Goal: Task Accomplishment & Management: Use online tool/utility

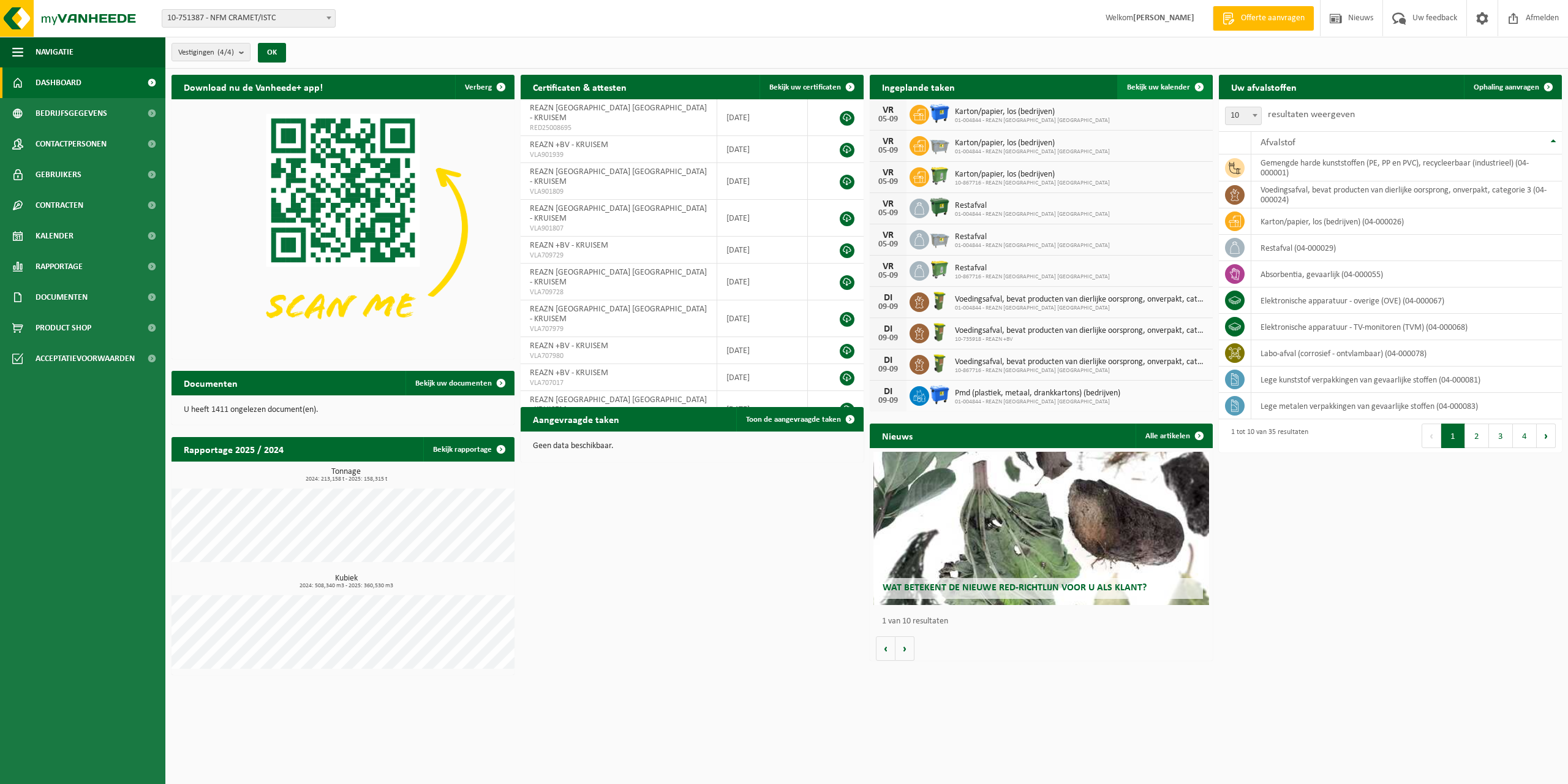
click at [1169, 90] on span "Bekijk uw kalender" at bounding box center [1158, 87] width 63 height 8
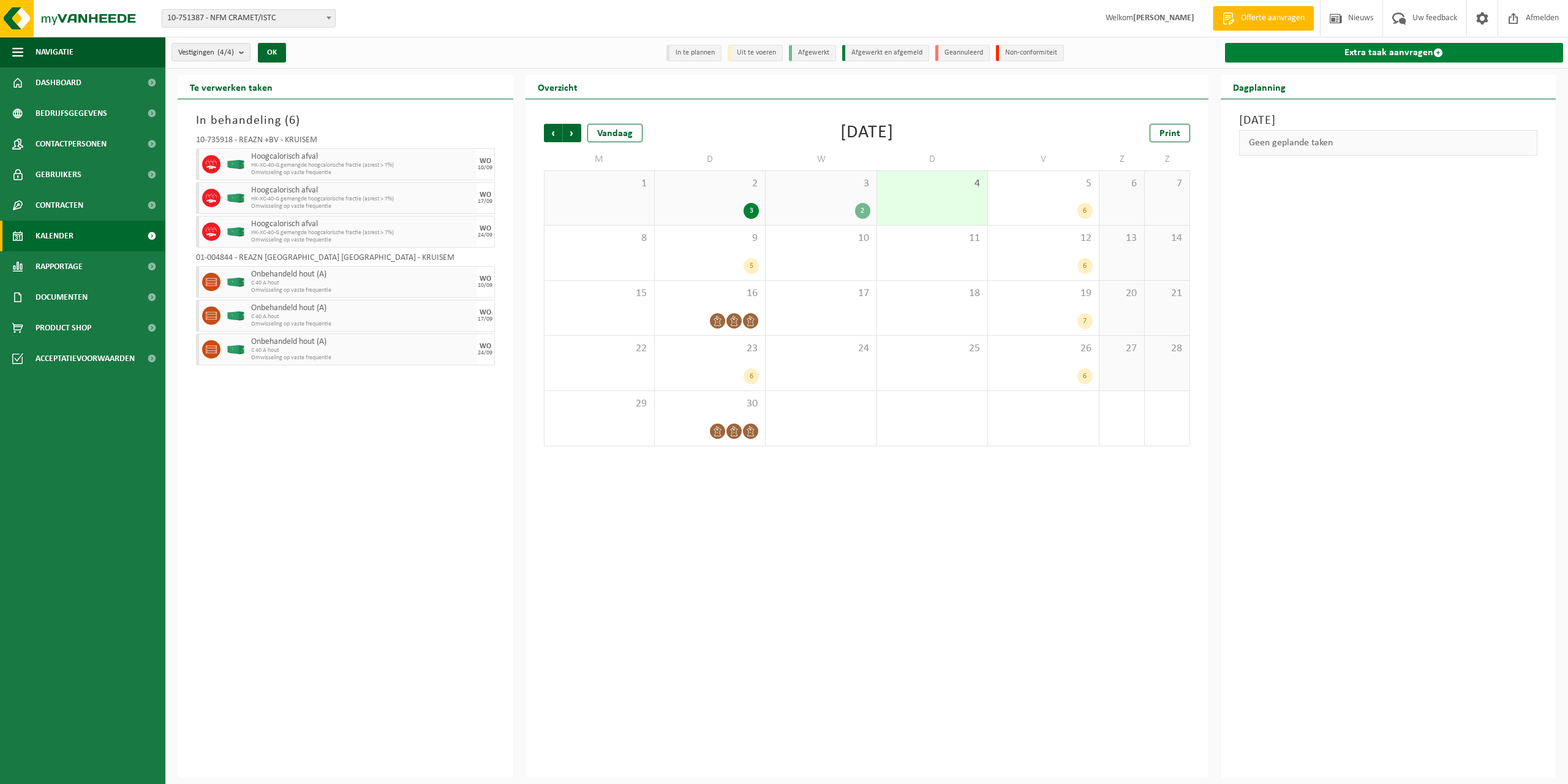
click at [1348, 57] on link "Extra taak aanvragen" at bounding box center [1394, 52] width 339 height 19
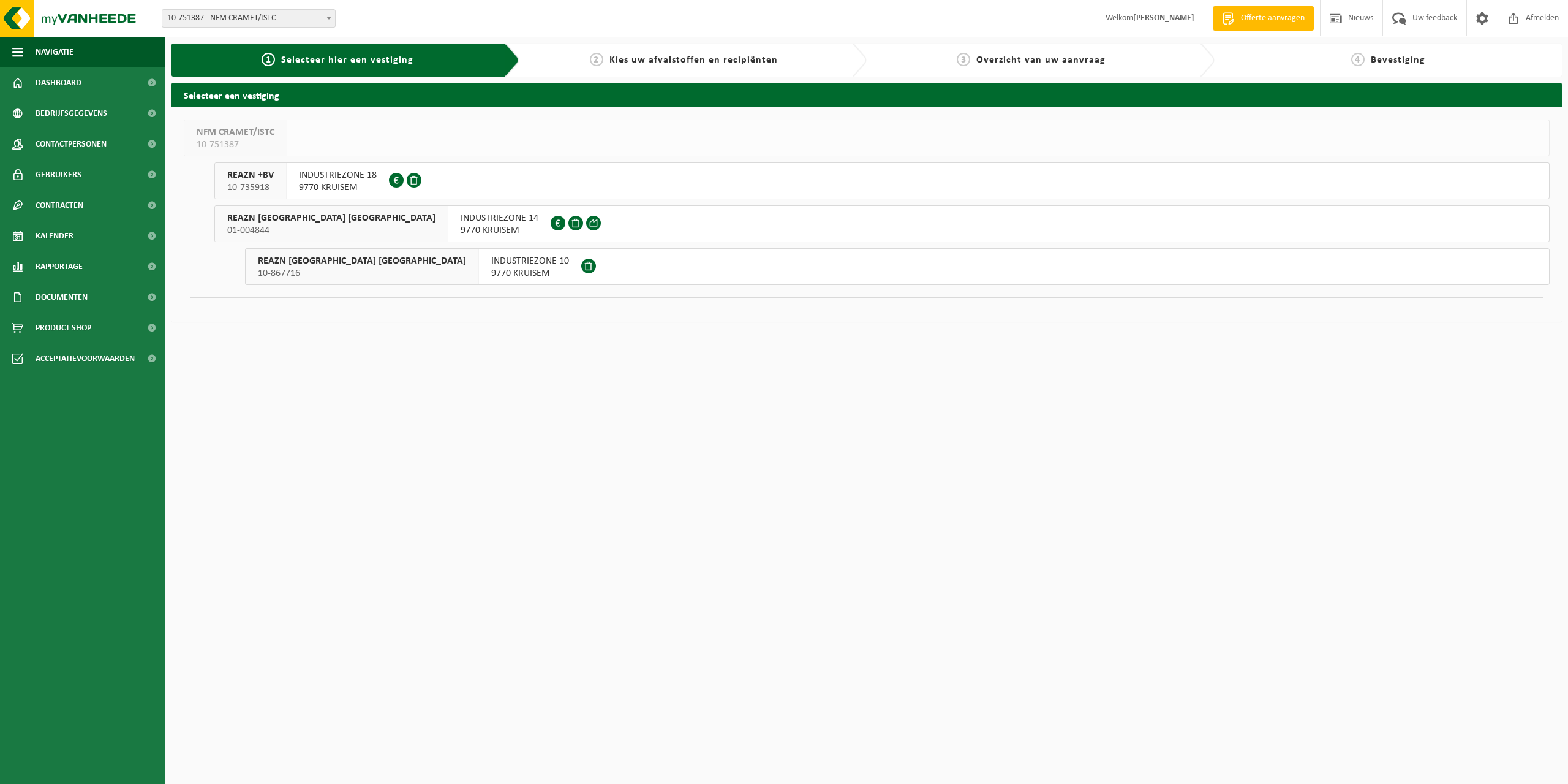
click at [271, 184] on span "10-735918" at bounding box center [250, 187] width 46 height 13
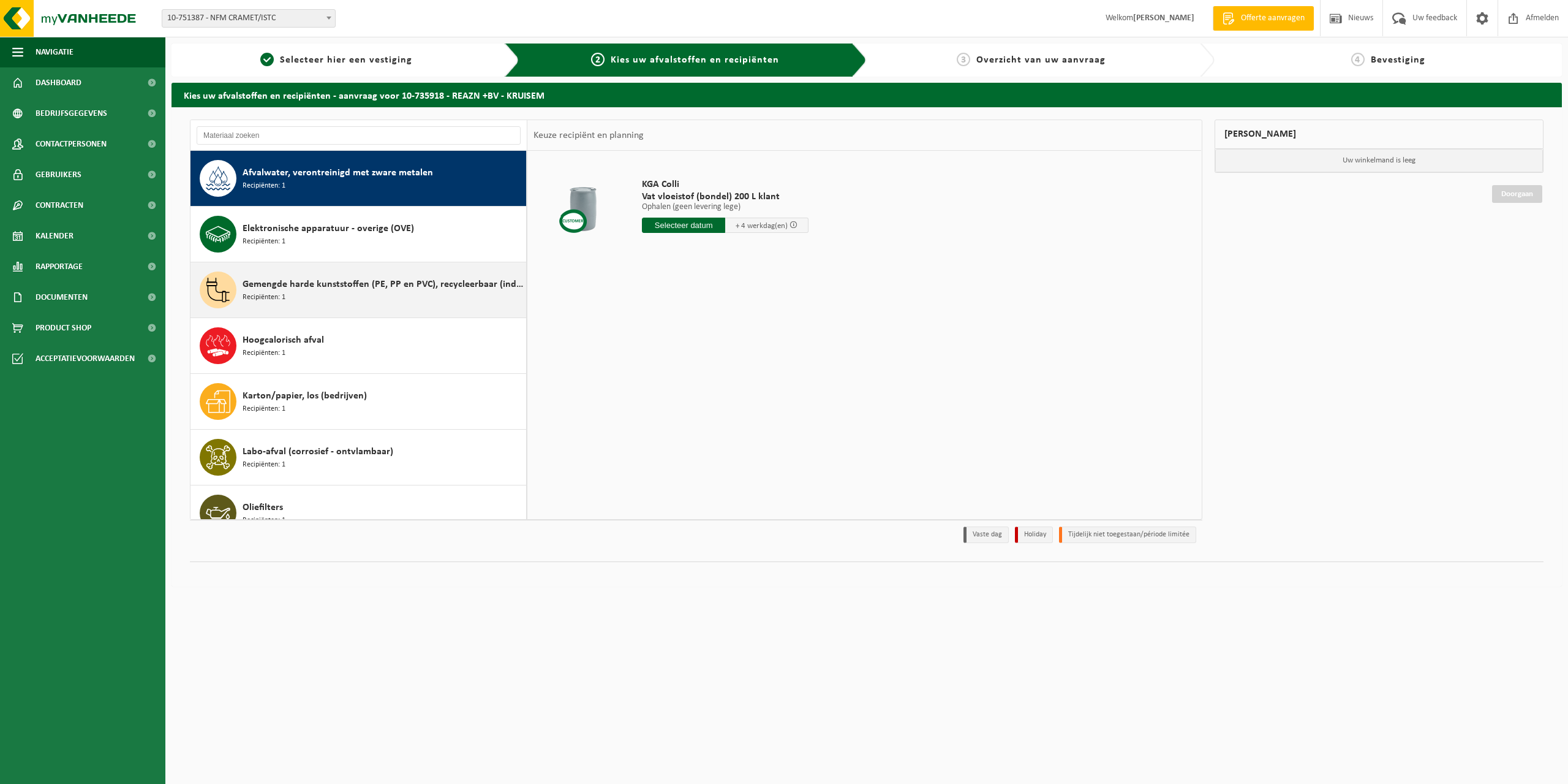
click at [357, 285] on span "Gemengde harde kunststoffen (PE, PP en PVC), recycleerbaar (industrieel)" at bounding box center [383, 283] width 281 height 14
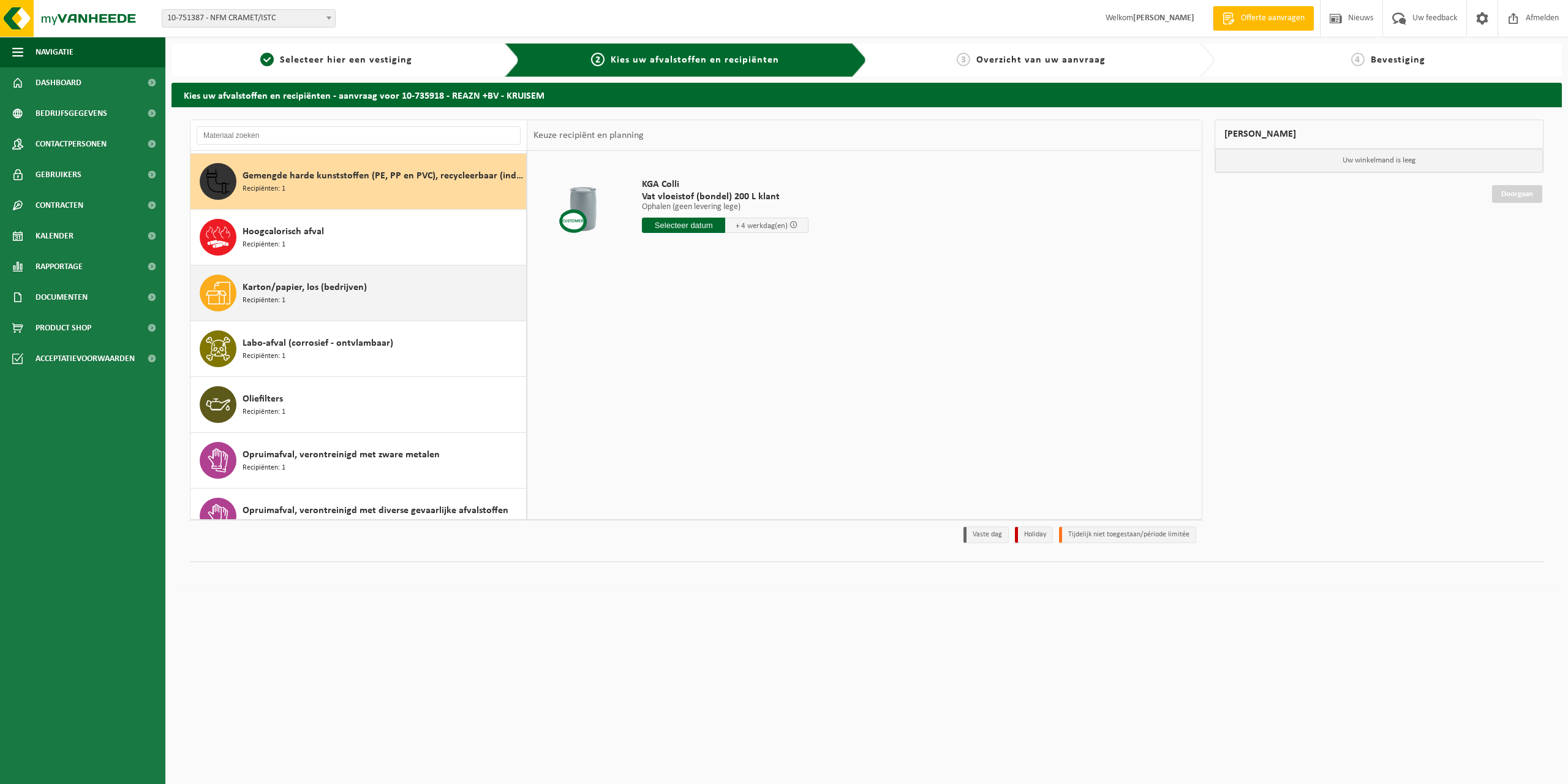
scroll to position [111, 0]
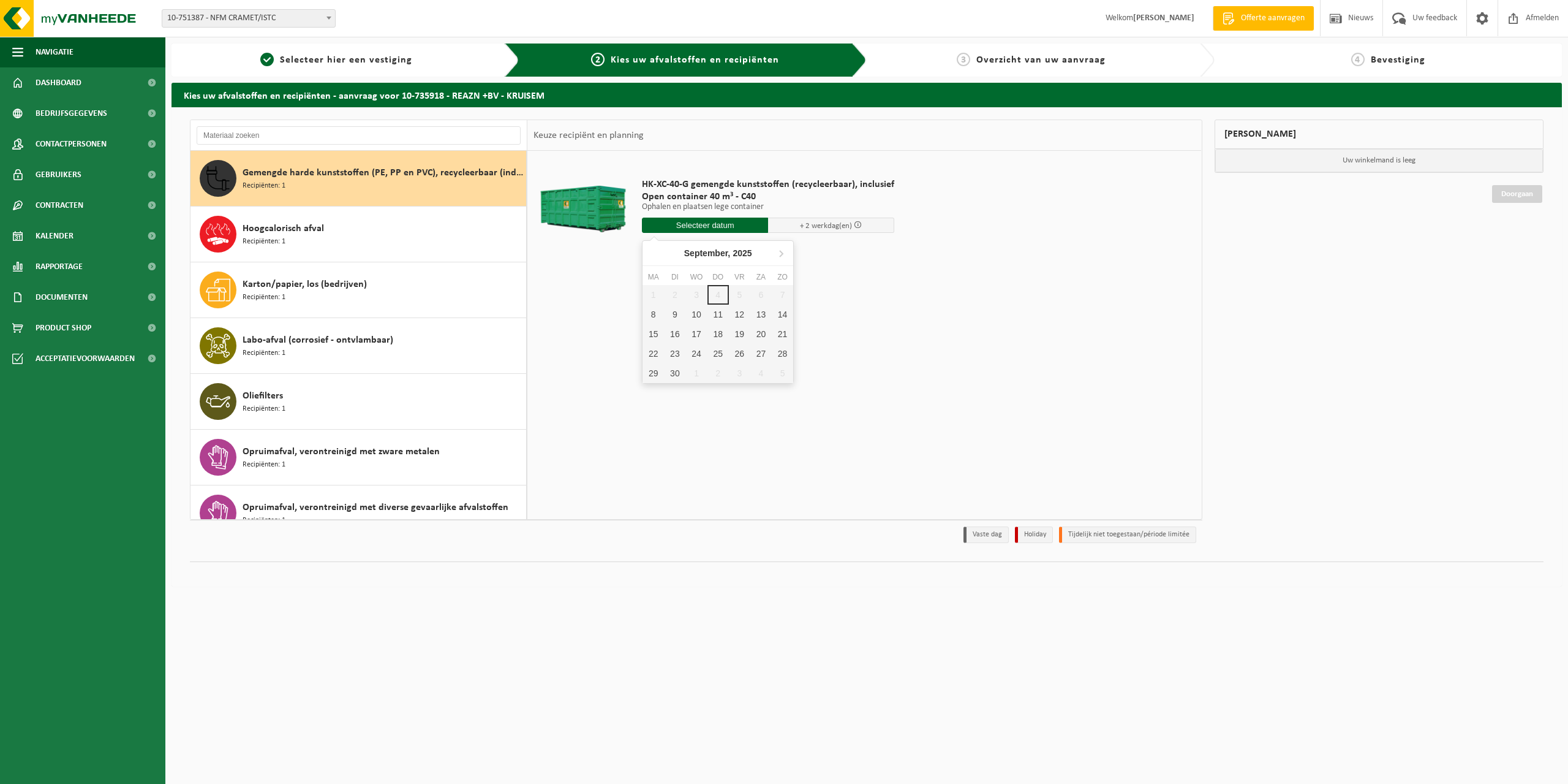
click at [690, 223] on input "text" at bounding box center [706, 225] width 126 height 15
click at [695, 314] on div "10" at bounding box center [695, 314] width 21 height 19
click at [726, 220] on input "Van 2025-09-10" at bounding box center [706, 225] width 126 height 15
click at [652, 314] on div "8" at bounding box center [652, 314] width 21 height 19
type input "Van 2025-09-08"
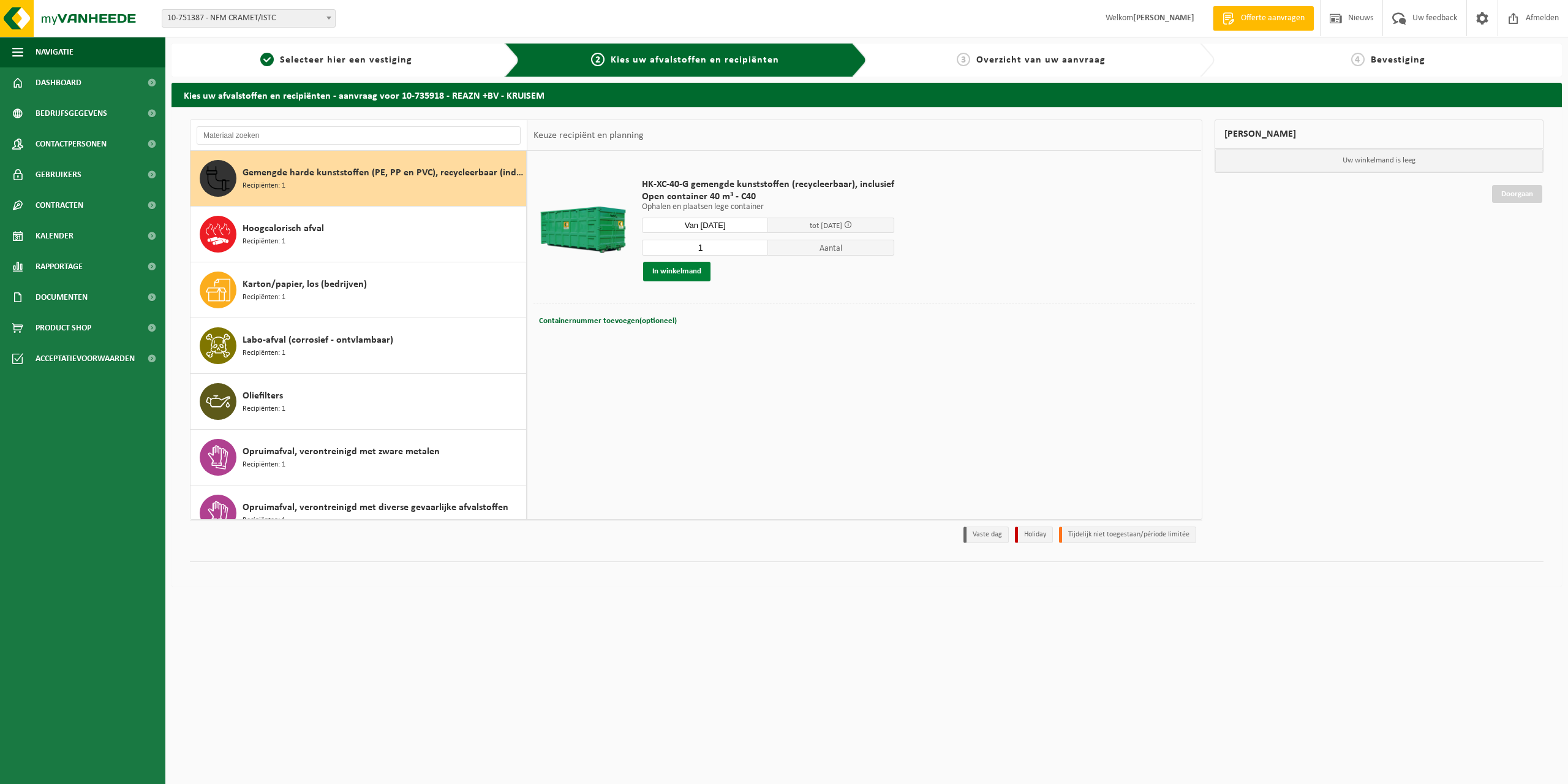
click at [690, 274] on button "In winkelmand" at bounding box center [677, 271] width 67 height 19
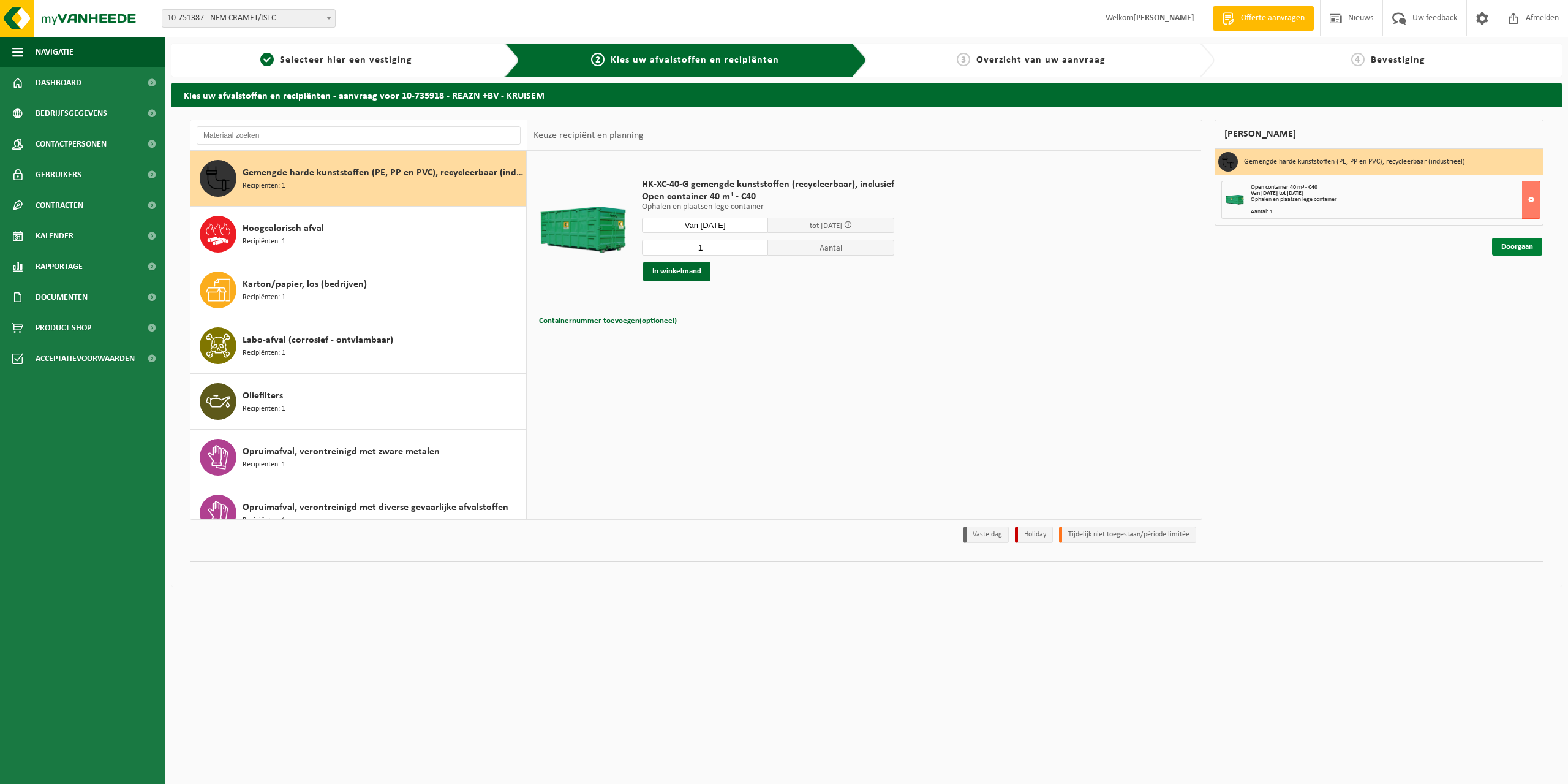
click at [1496, 243] on link "Doorgaan" at bounding box center [1517, 246] width 51 height 18
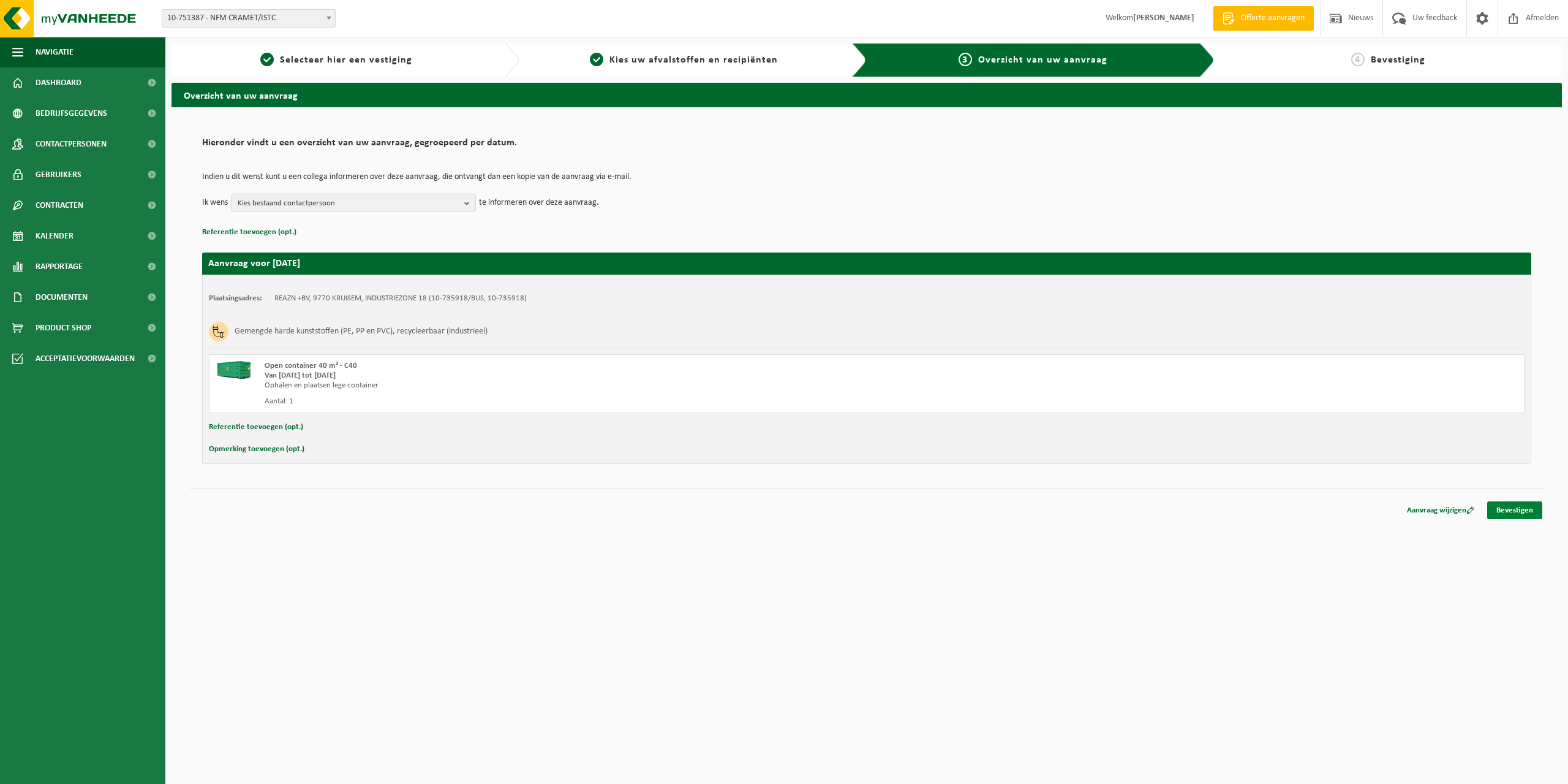
click at [1526, 513] on link "Bevestigen" at bounding box center [1515, 509] width 55 height 18
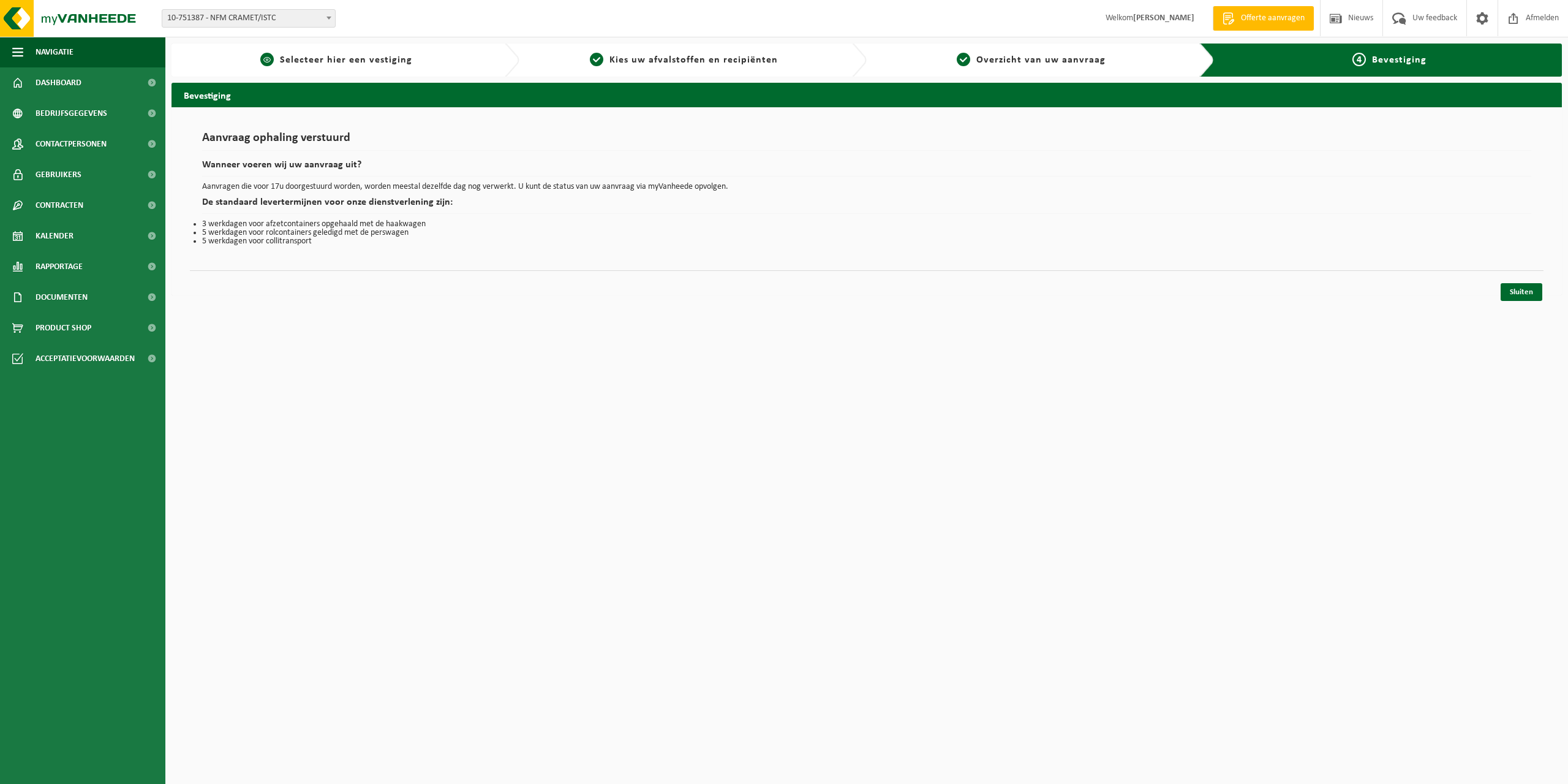
click at [329, 56] on span "Selecteer hier een vestiging" at bounding box center [346, 60] width 132 height 10
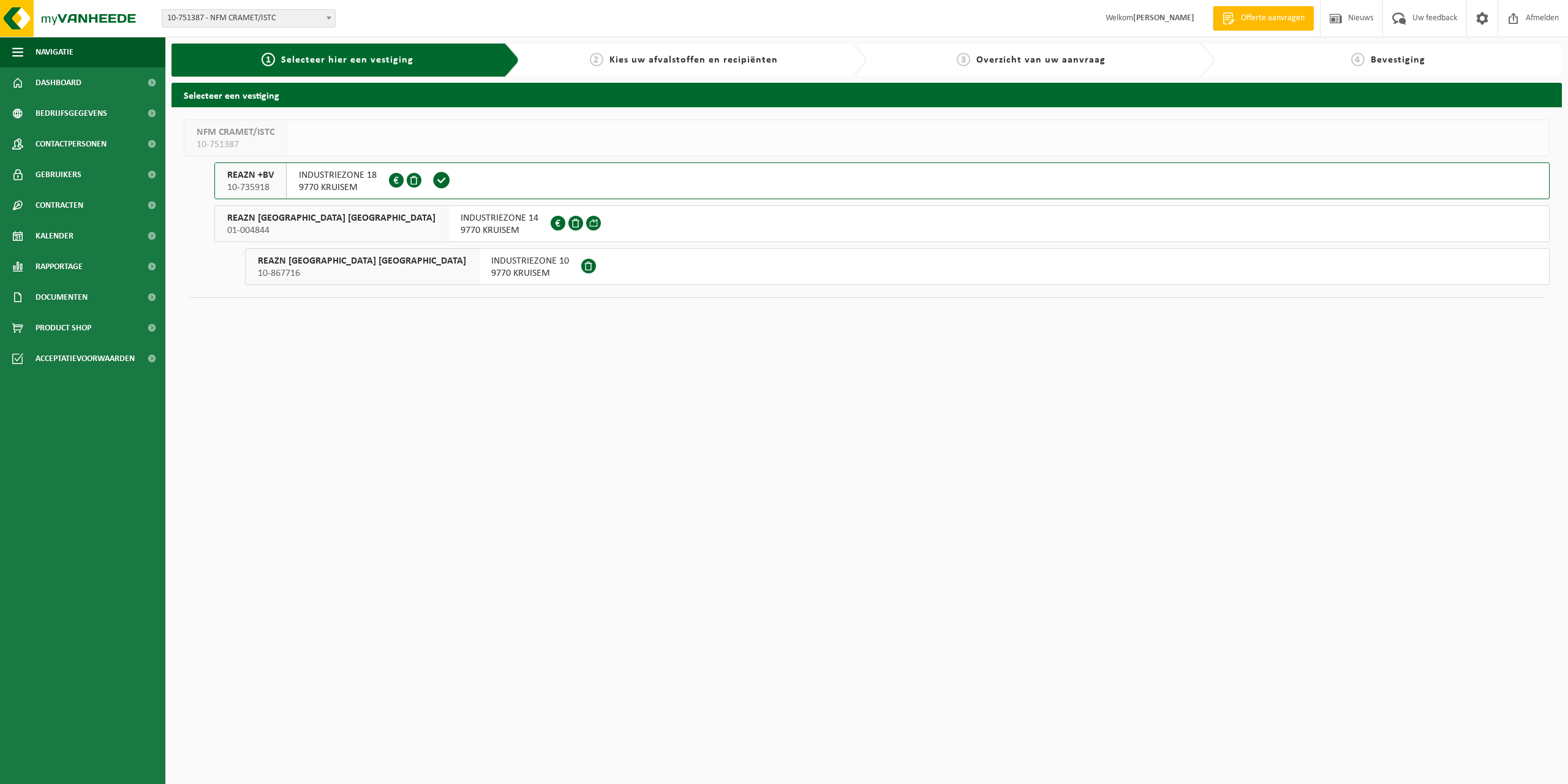
click at [315, 227] on div "REAZN [GEOGRAPHIC_DATA] [GEOGRAPHIC_DATA] 01-004844" at bounding box center [331, 223] width 234 height 35
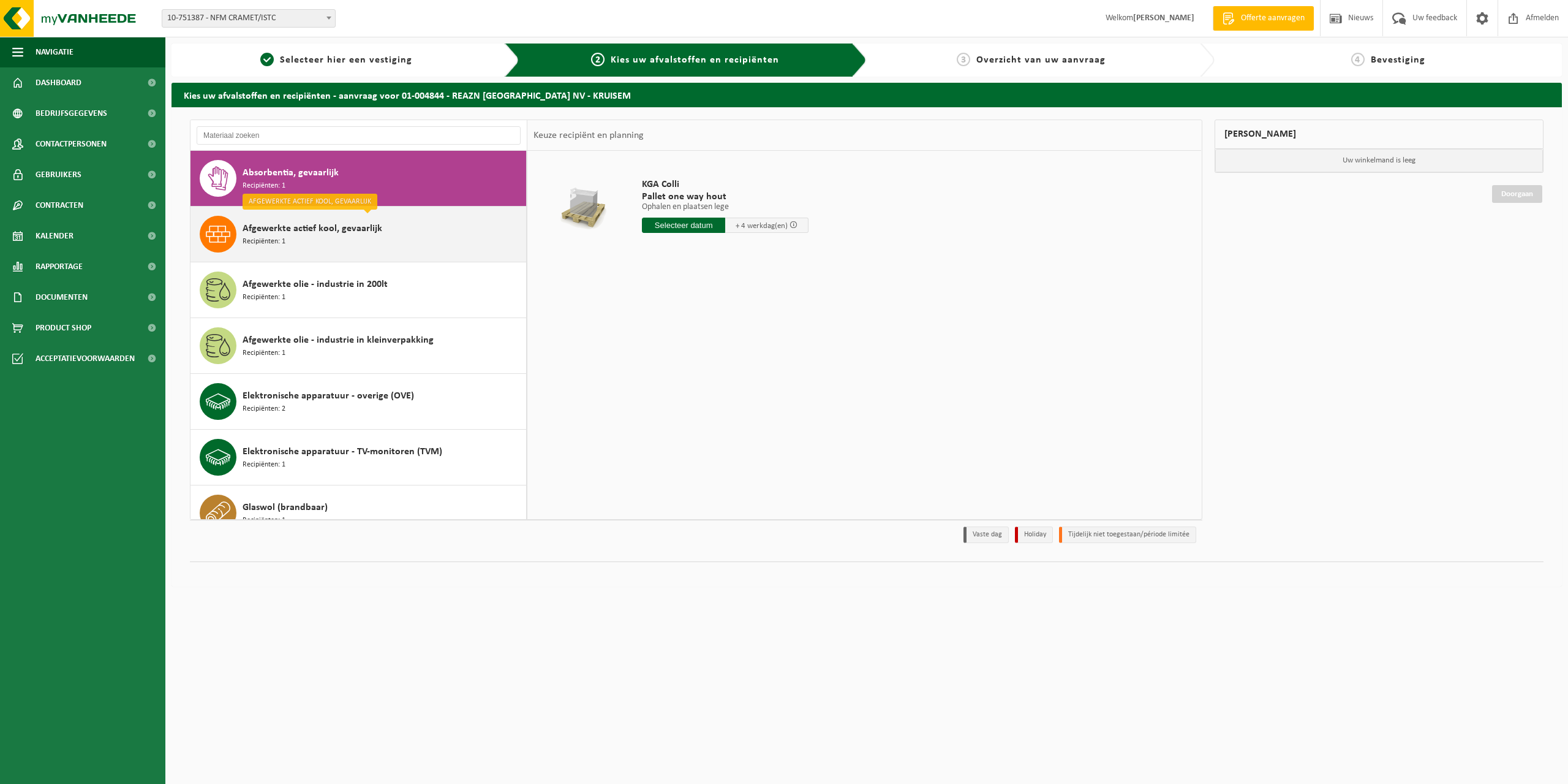
scroll to position [62, 0]
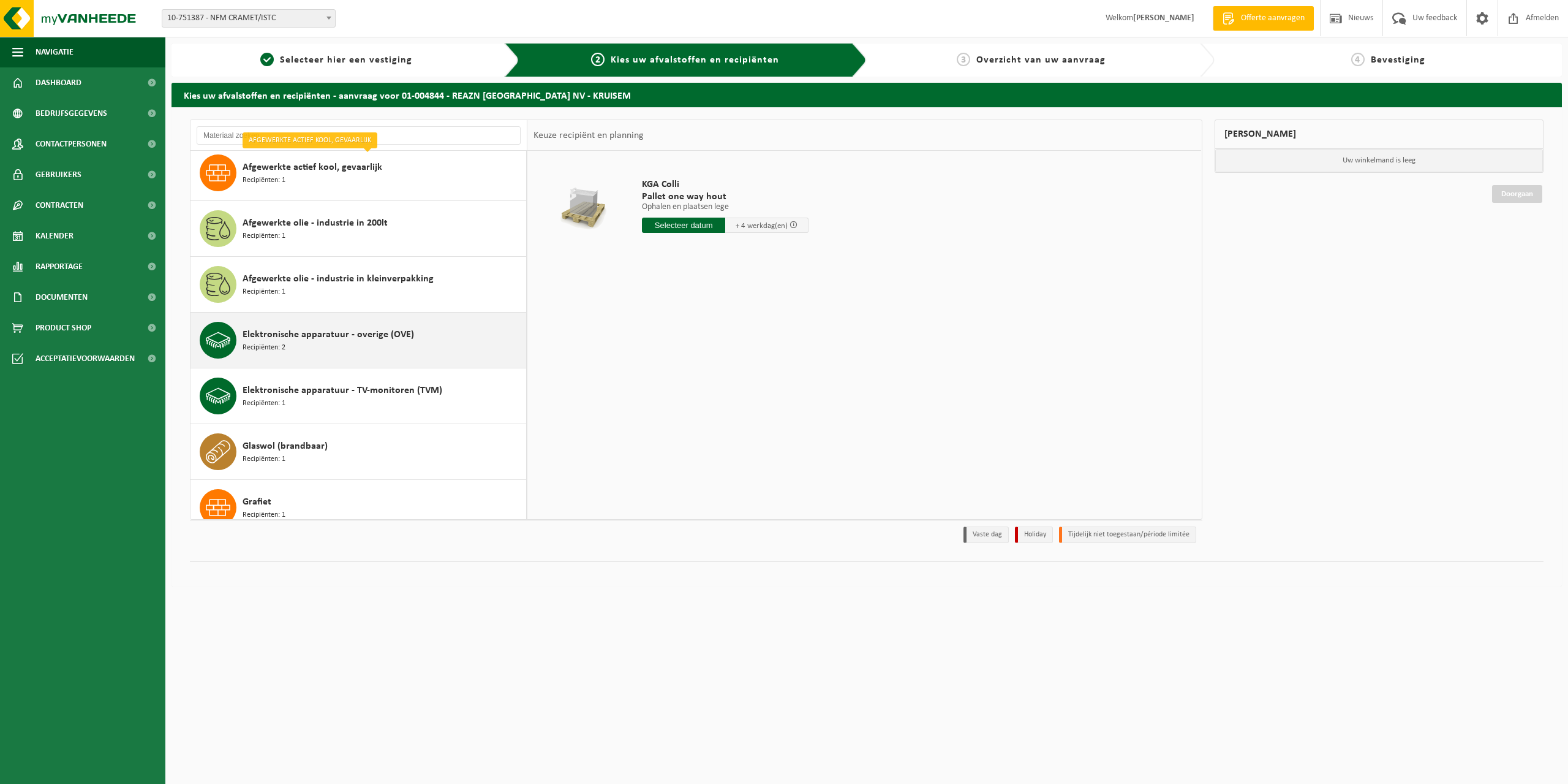
click at [355, 336] on span "Elektronische apparatuur - overige (OVE)" at bounding box center [328, 334] width 171 height 14
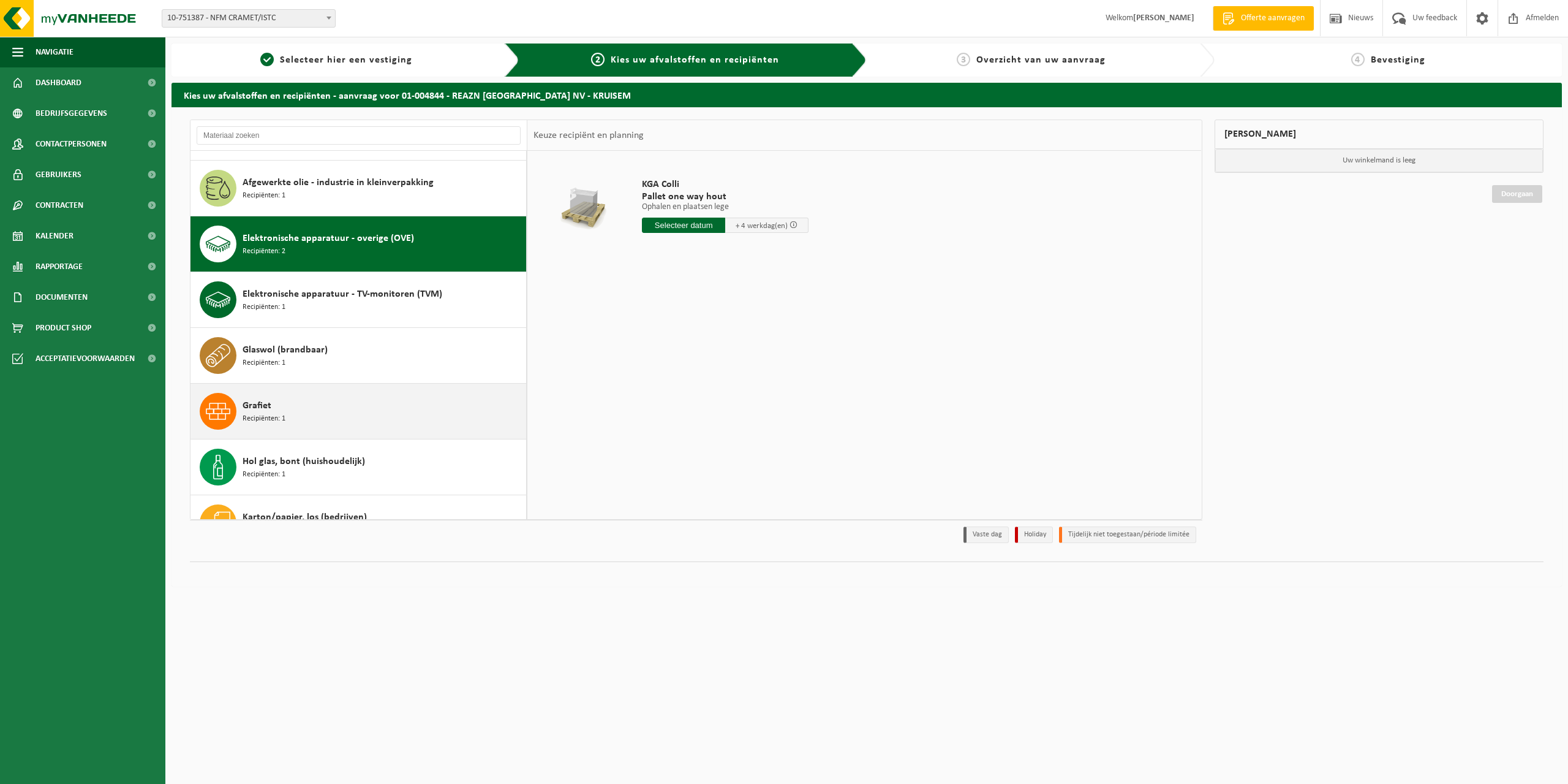
scroll to position [223, 0]
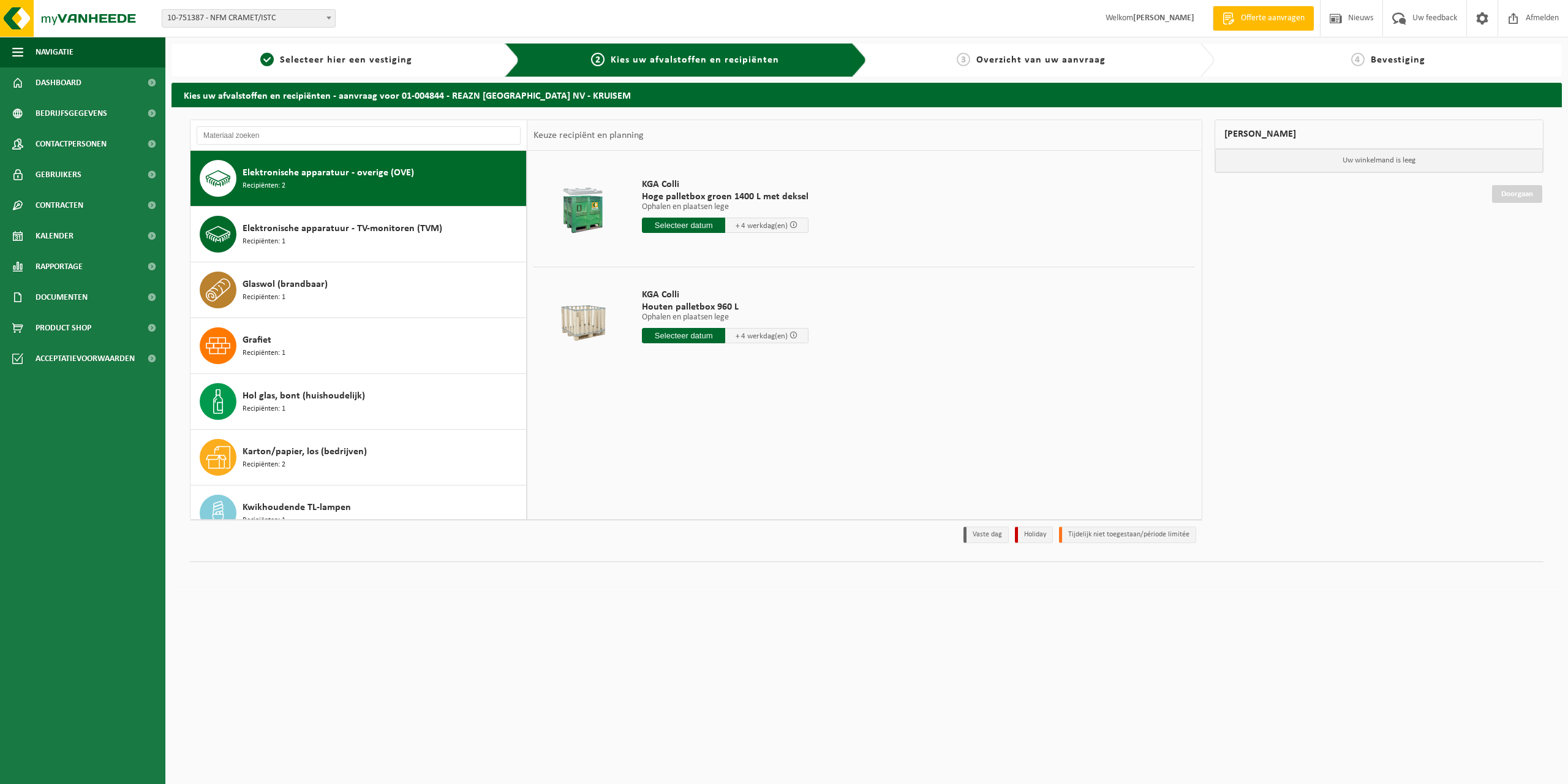
click at [678, 330] on input "text" at bounding box center [684, 336] width 83 height 15
click at [669, 223] on input "text" at bounding box center [684, 225] width 83 height 15
click at [693, 314] on div "10" at bounding box center [695, 314] width 21 height 19
type input "Van 2025-09-10"
type input "2025-09-10"
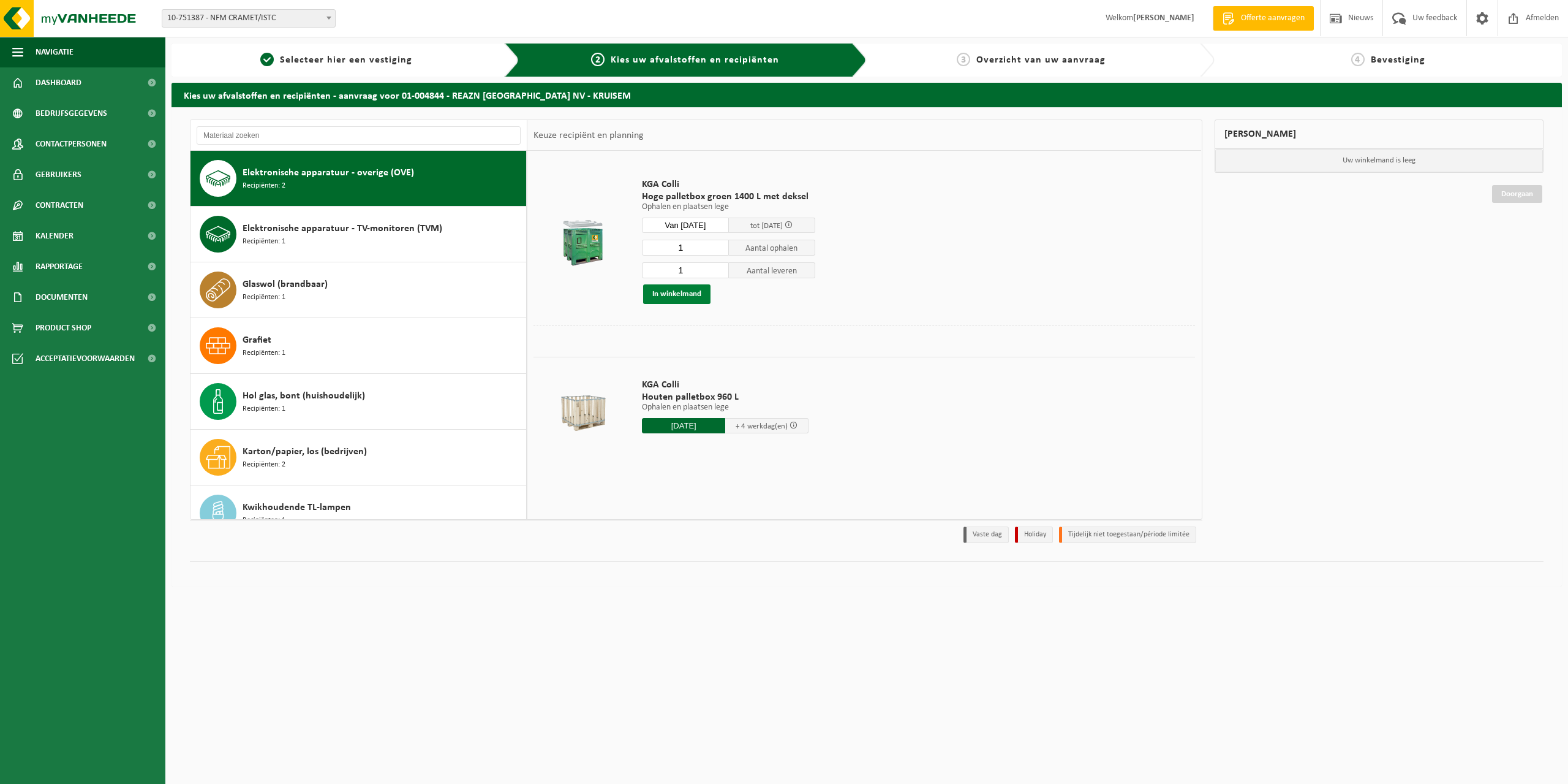
click at [684, 293] on button "In winkelmand" at bounding box center [677, 293] width 67 height 19
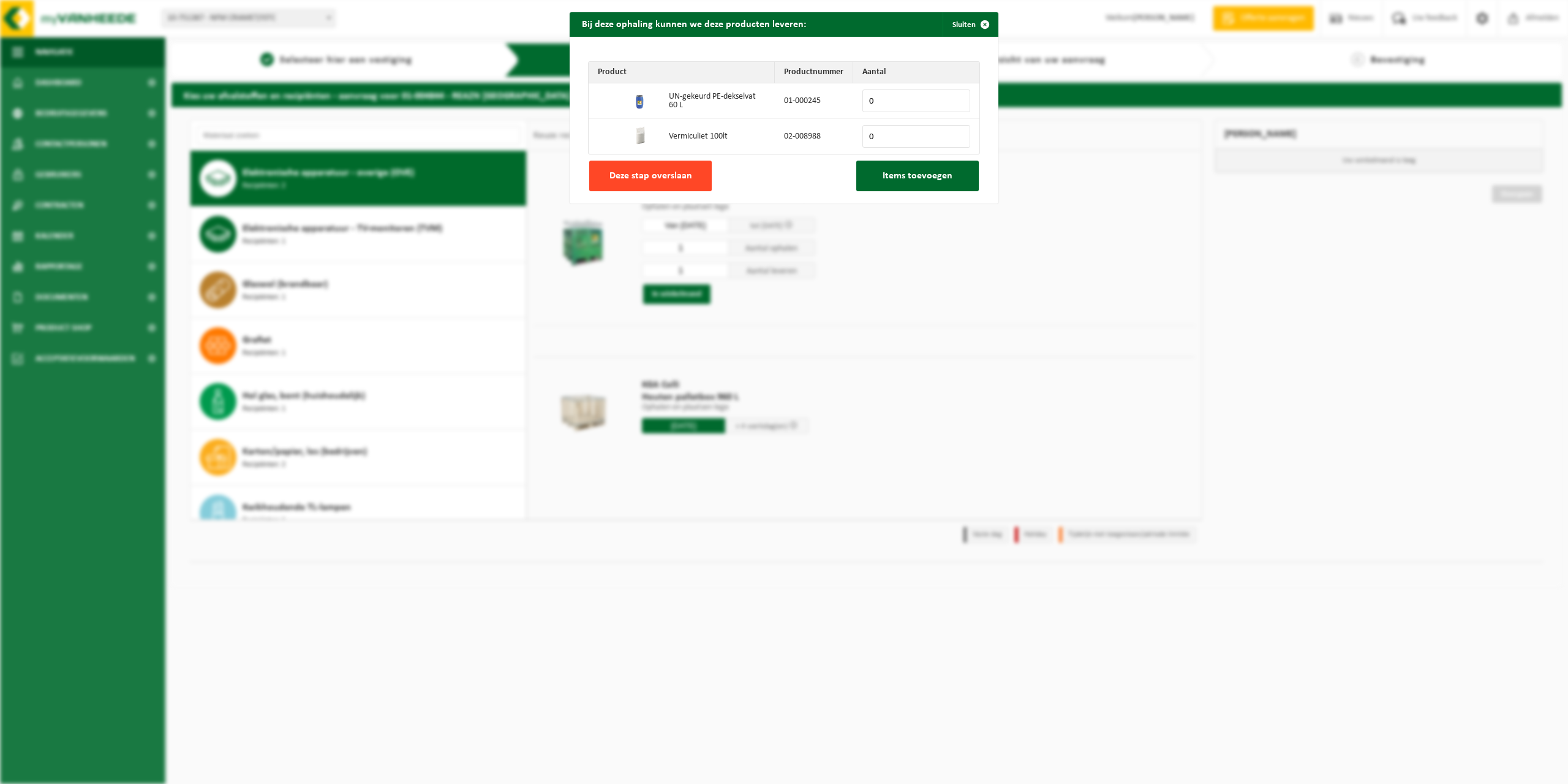
click at [685, 183] on button "Deze stap overslaan" at bounding box center [650, 175] width 122 height 30
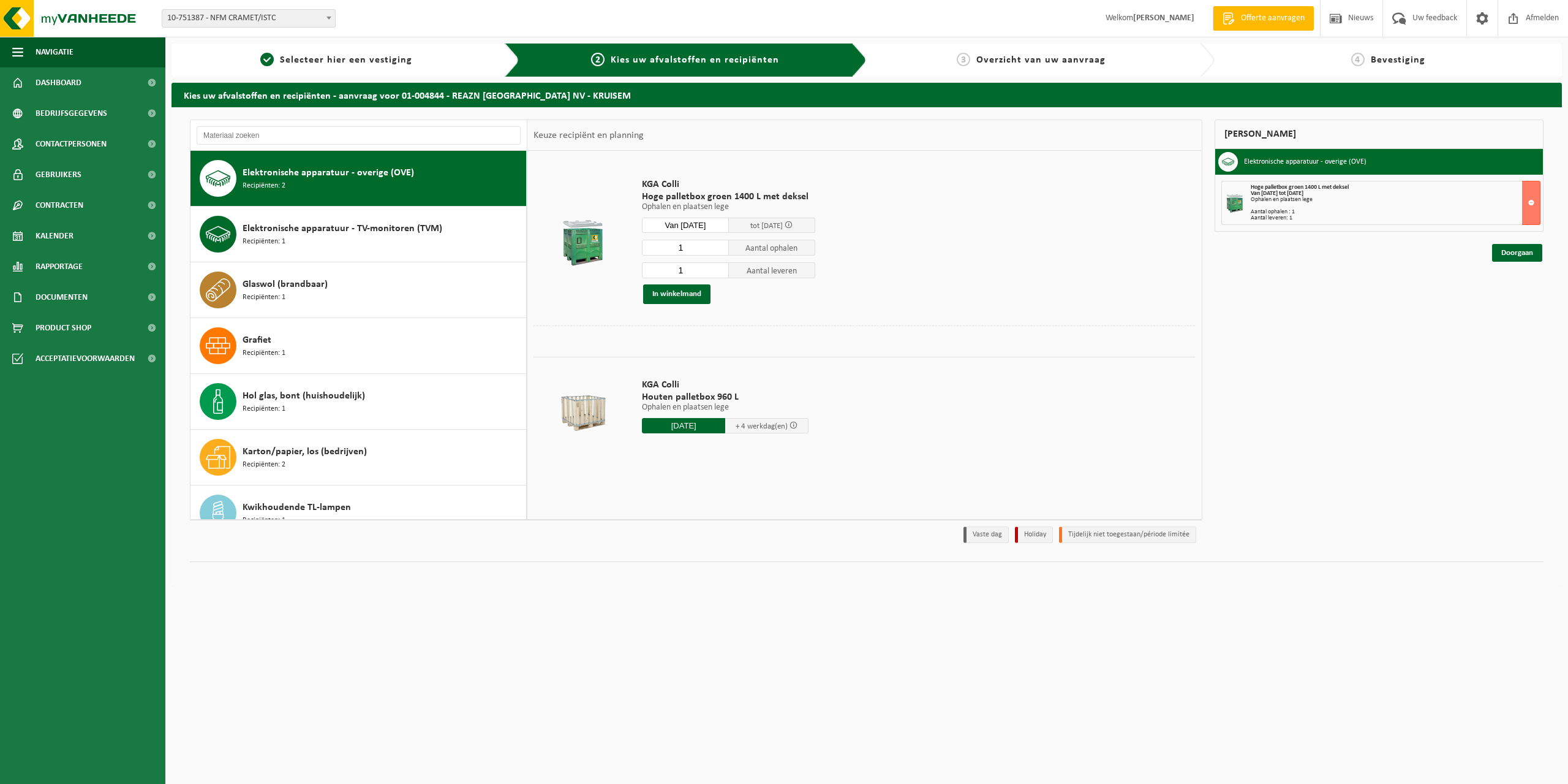
click at [938, 476] on div "KGA Colli Hoge palletbox groen 1400 L met deksel Ophalen en plaatsen lege Ophal…" at bounding box center [864, 335] width 674 height 368
drag, startPoint x: 772, startPoint y: 483, endPoint x: 746, endPoint y: 422, distance: 66.3
click at [772, 481] on div "KGA Colli Hoge palletbox groen 1400 L met deksel Ophalen en plaatsen lege Ophal…" at bounding box center [864, 335] width 674 height 368
click at [729, 322] on td "KGA Colli Hoge palletbox groen 1400 L met deksel Ophalen en plaatsen lege Ophal…" at bounding box center [914, 241] width 562 height 169
click at [710, 324] on td "KGA Colli Hoge palletbox groen 1400 L met deksel Ophalen en plaatsen lege Ophal…" at bounding box center [914, 241] width 562 height 169
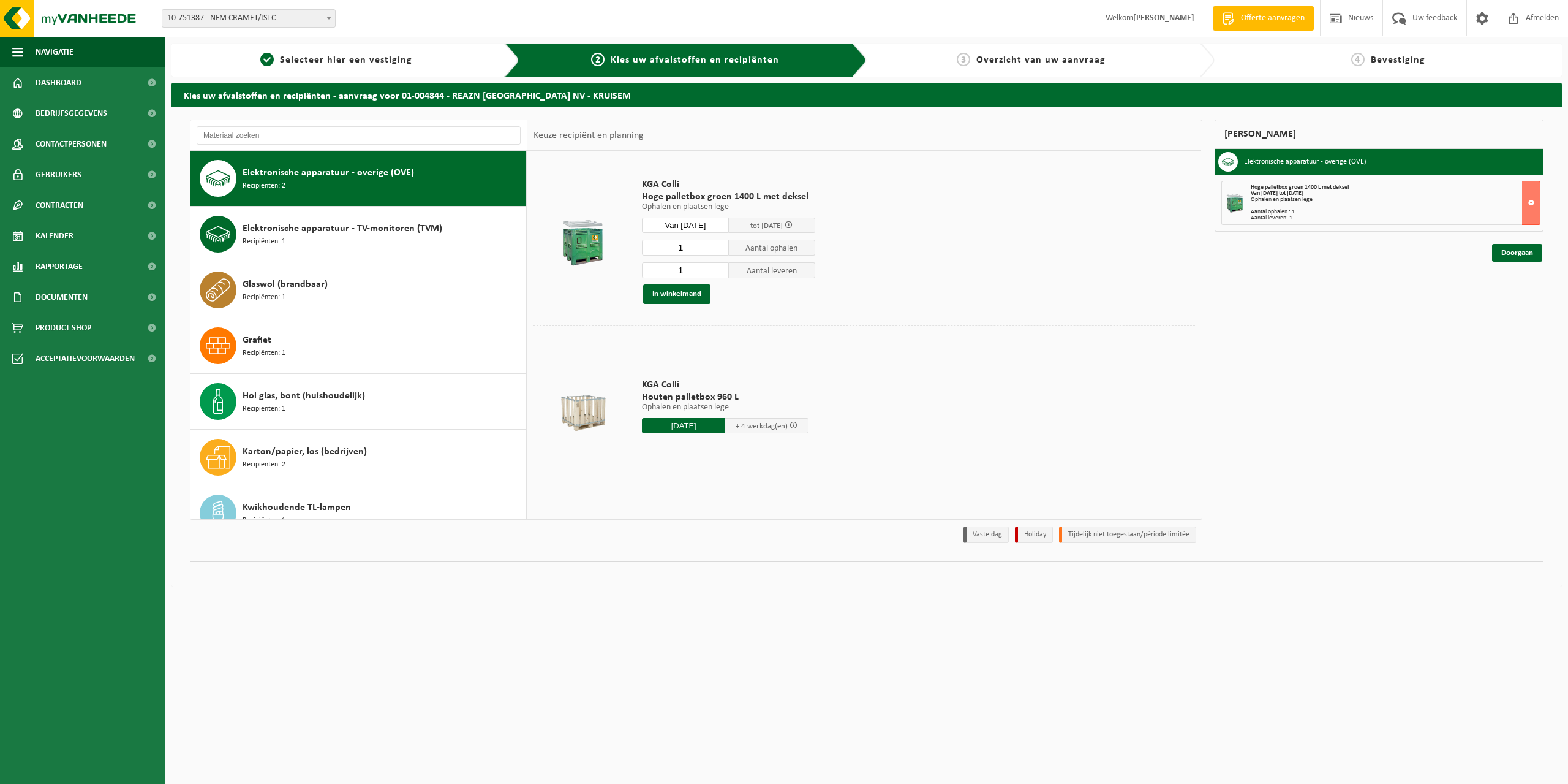
click at [734, 315] on div "KGA Colli Hoge palletbox groen 1400 L met deksel Ophalen en plaatsen lege Ophal…" at bounding box center [728, 241] width 185 height 150
drag, startPoint x: 745, startPoint y: 313, endPoint x: 758, endPoint y: 310, distance: 13.3
click at [748, 312] on div "KGA Colli Hoge palletbox groen 1400 L met deksel Ophalen en plaatsen lege Ophal…" at bounding box center [728, 241] width 185 height 150
drag, startPoint x: 760, startPoint y: 310, endPoint x: 764, endPoint y: 297, distance: 13.6
click at [762, 309] on div "KGA Colli Hoge palletbox groen 1400 L met deksel Ophalen en plaatsen lege Ophal…" at bounding box center [728, 241] width 185 height 150
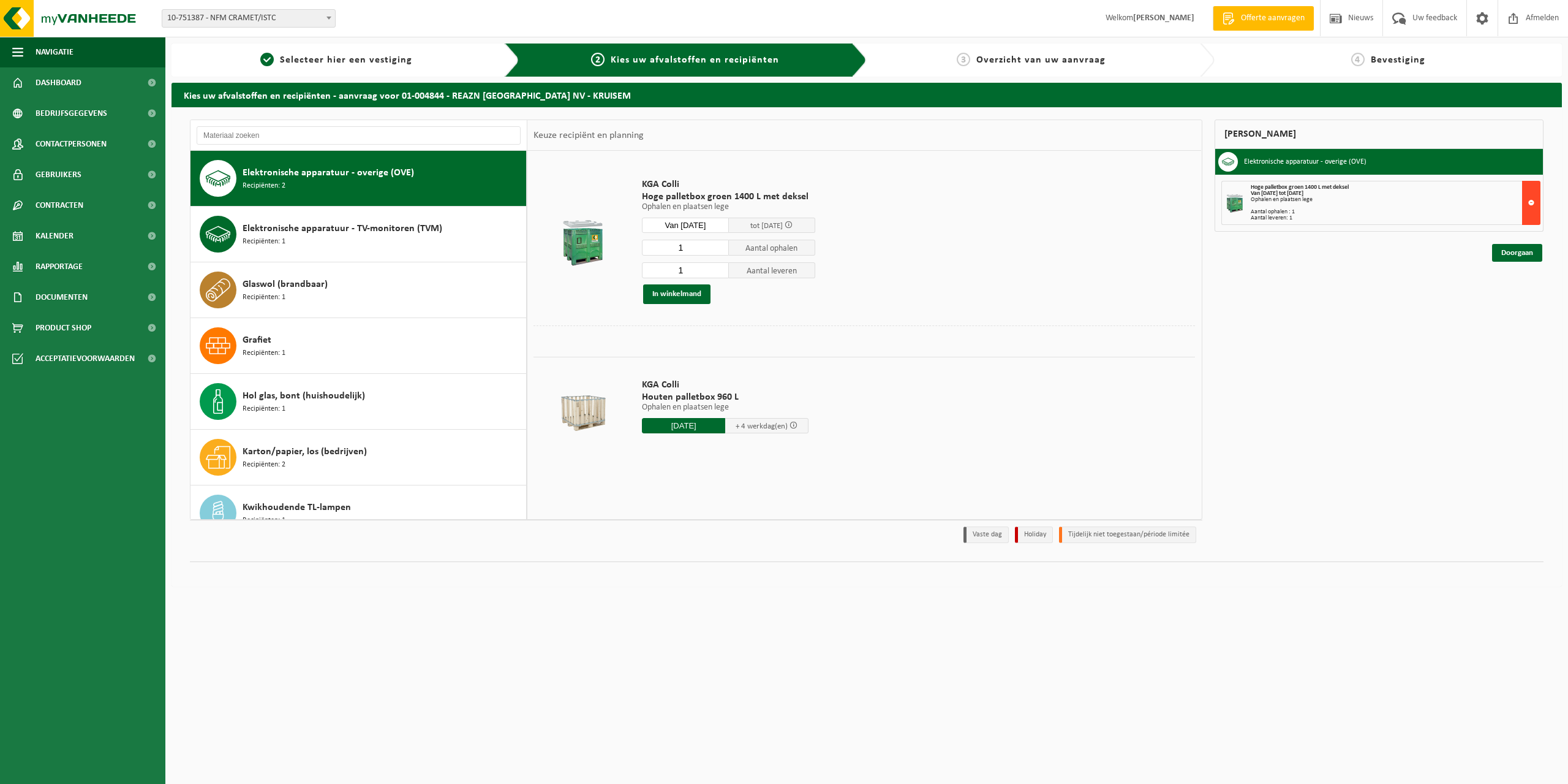
click at [1529, 202] on button at bounding box center [1532, 202] width 19 height 44
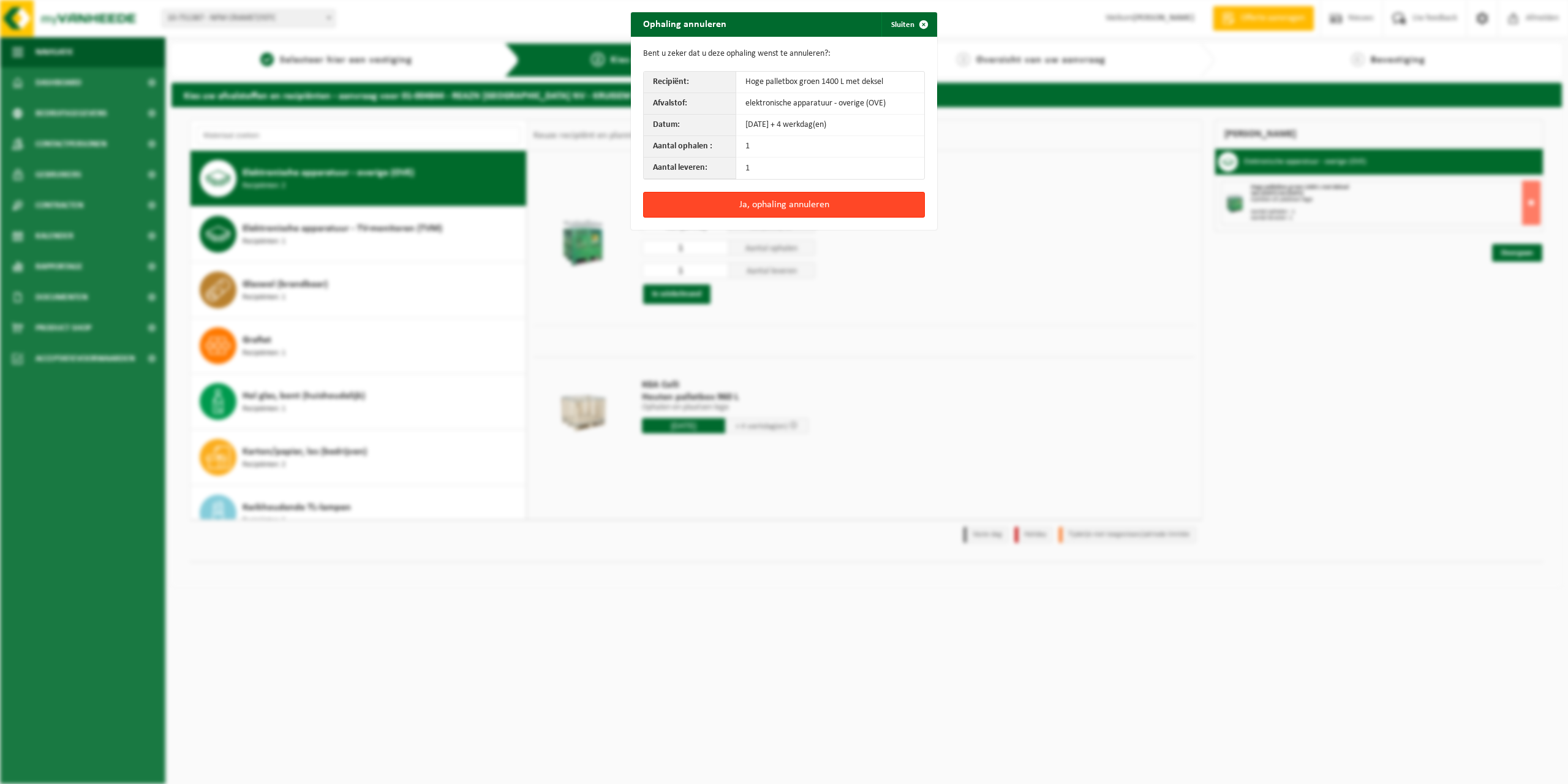
click at [791, 203] on button "Ja, ophaling annuleren" at bounding box center [784, 204] width 282 height 26
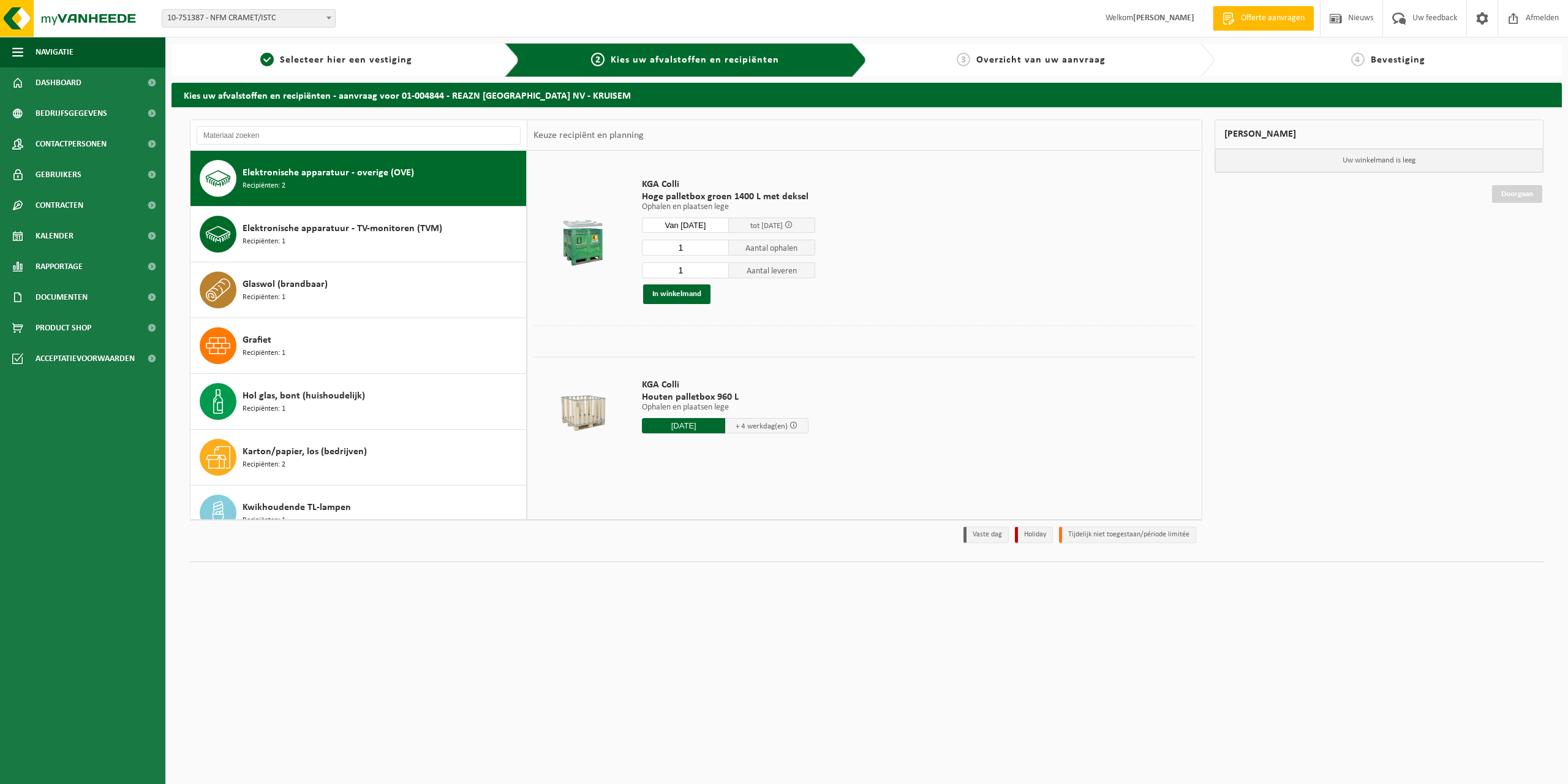
click at [678, 323] on td "KGA Colli Hoge palletbox groen 1400 L met deksel Ophalen en plaatsen lege Ophal…" at bounding box center [914, 241] width 562 height 169
click at [701, 324] on td "KGA Colli Hoge palletbox groen 1400 L met deksel Ophalen en plaatsen lege Ophal…" at bounding box center [914, 241] width 562 height 169
click at [704, 323] on td "KGA Colli Hoge palletbox groen 1400 L met deksel Ophalen en plaatsen lege Ophal…" at bounding box center [914, 241] width 562 height 169
click at [760, 320] on td "KGA Colli Hoge palletbox groen 1400 L met deksel Ophalen en plaatsen lege Ophal…" at bounding box center [914, 241] width 562 height 169
click at [620, 315] on td at bounding box center [583, 241] width 99 height 169
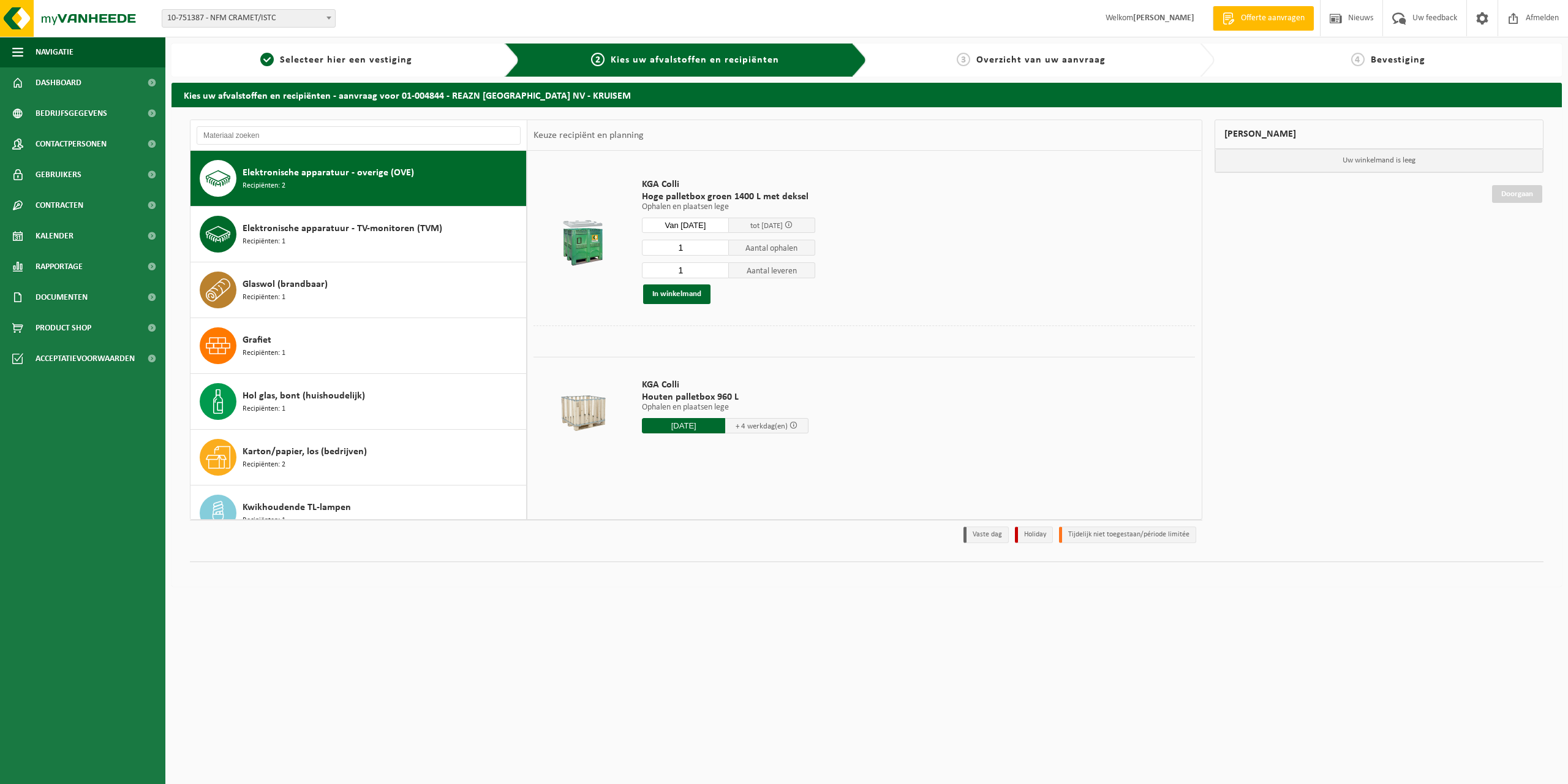
click at [568, 319] on td at bounding box center [583, 241] width 99 height 169
click at [548, 316] on td at bounding box center [583, 241] width 99 height 169
click at [675, 295] on button "In winkelmand" at bounding box center [677, 293] width 67 height 19
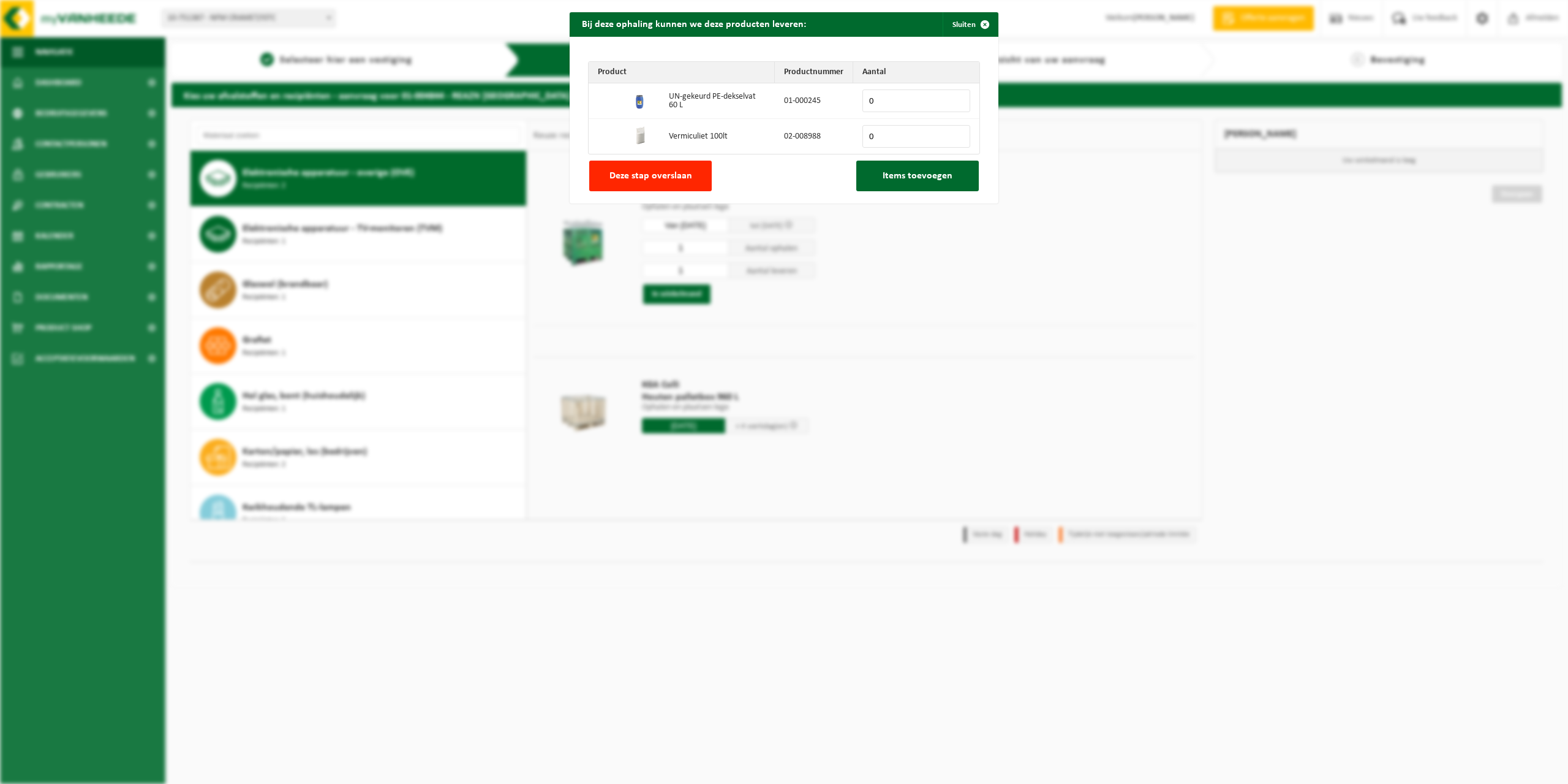
click at [907, 315] on div "Bij deze ophaling kunnen we deze producten leveren: Sluiten Product Productnumm…" at bounding box center [784, 392] width 1568 height 784
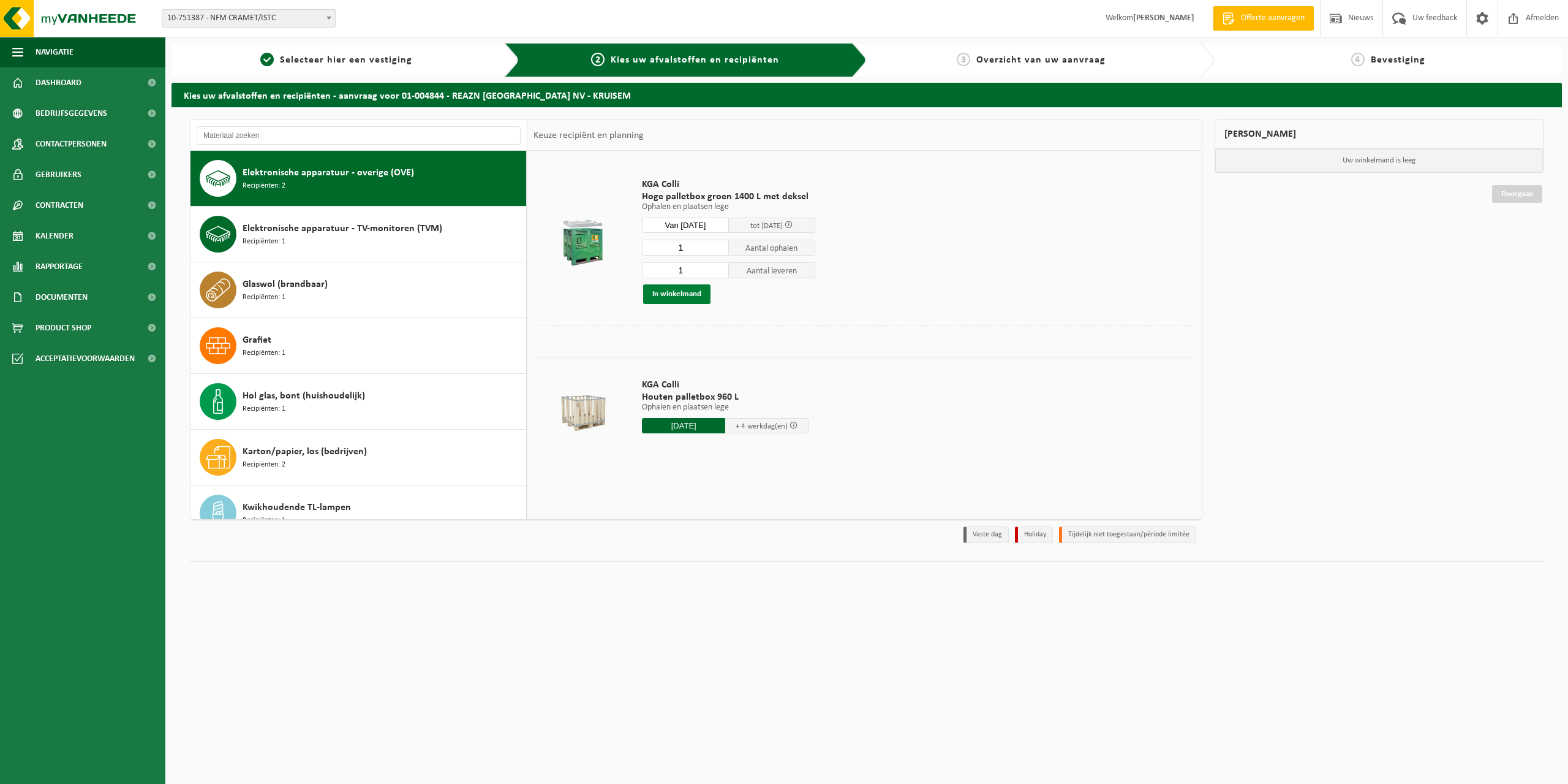
click at [683, 290] on button "In winkelmand" at bounding box center [677, 293] width 67 height 19
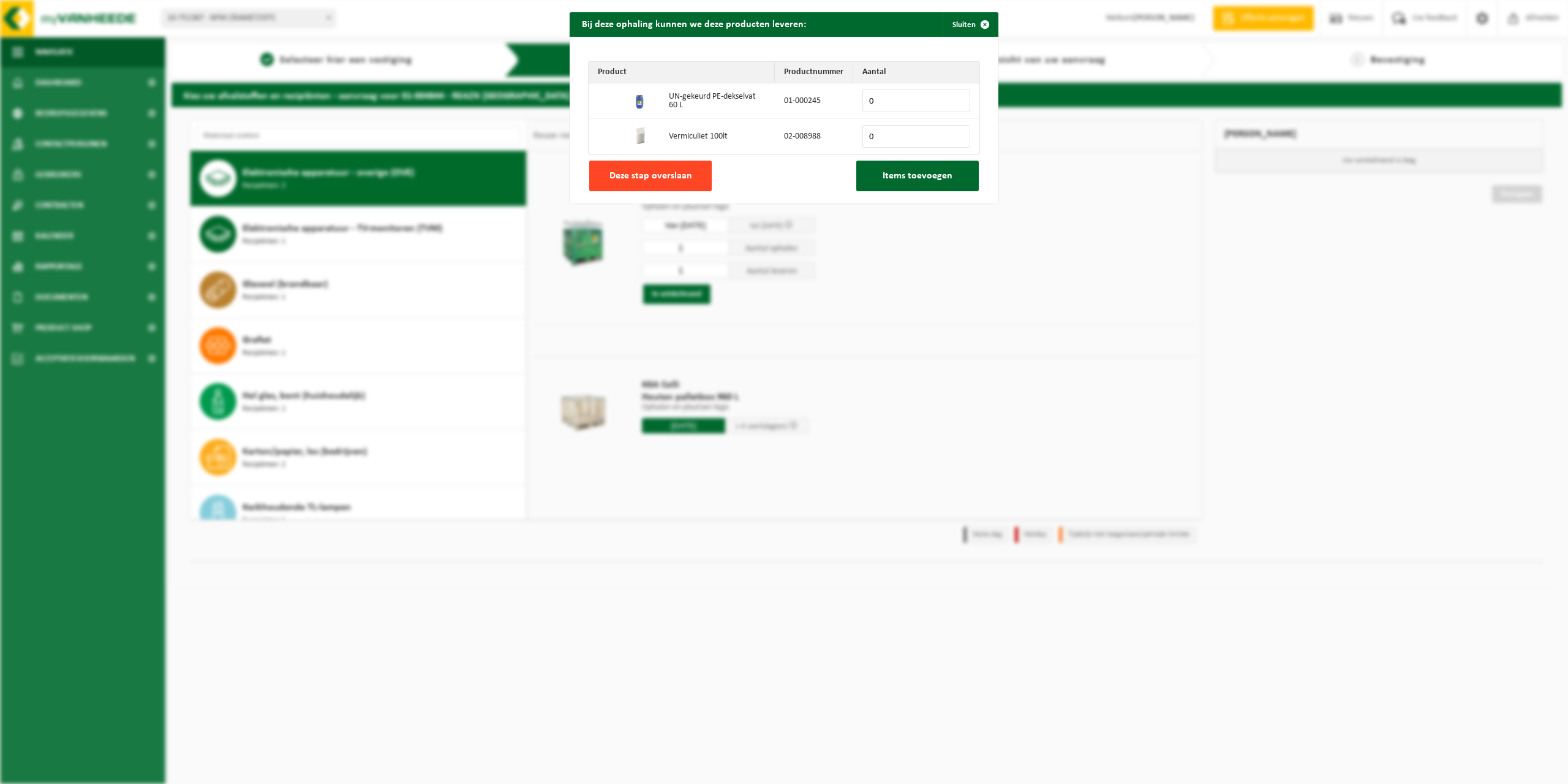
click at [663, 171] on span "Deze stap overslaan" at bounding box center [651, 176] width 83 height 10
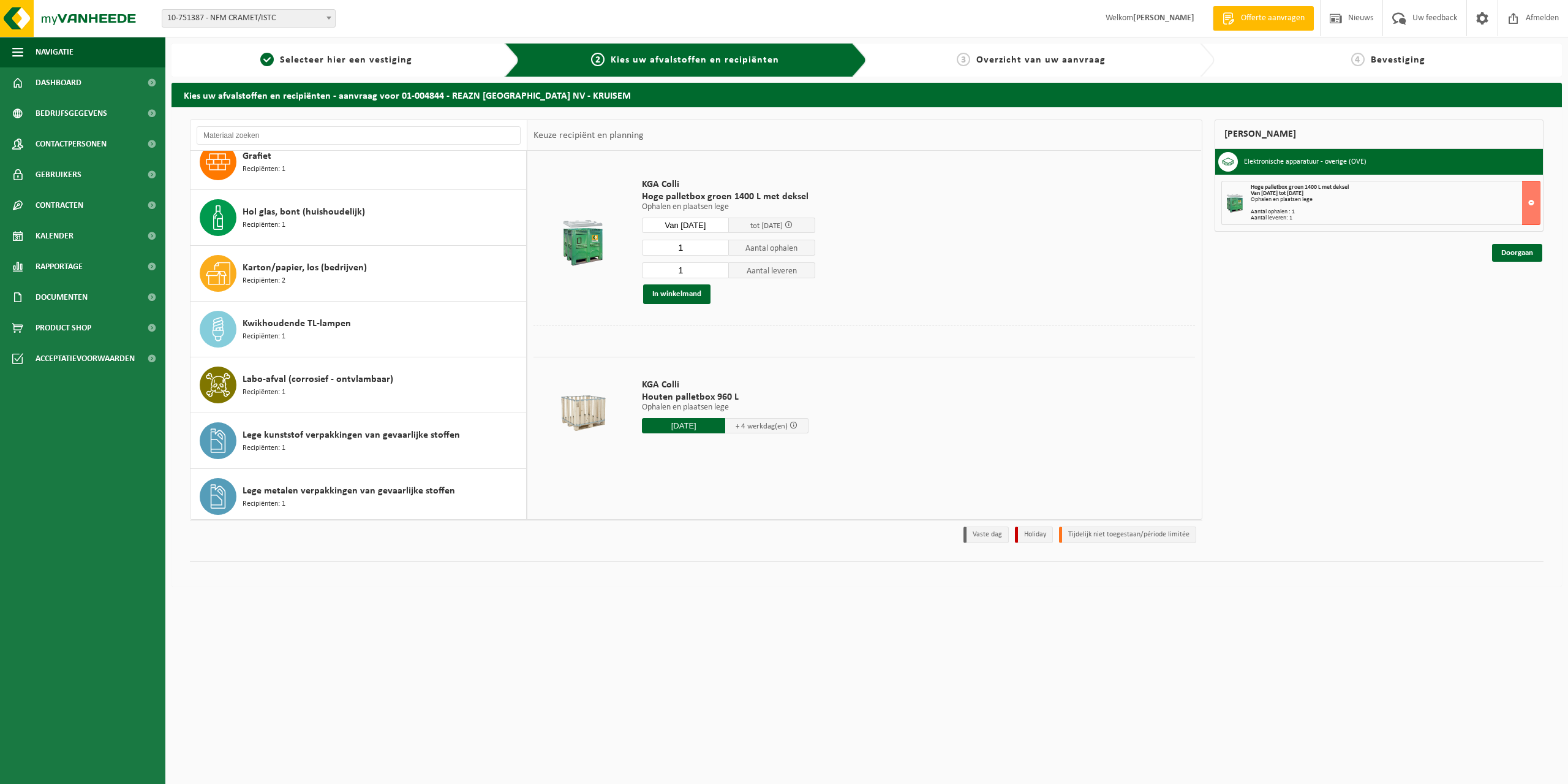
scroll to position [468, 0]
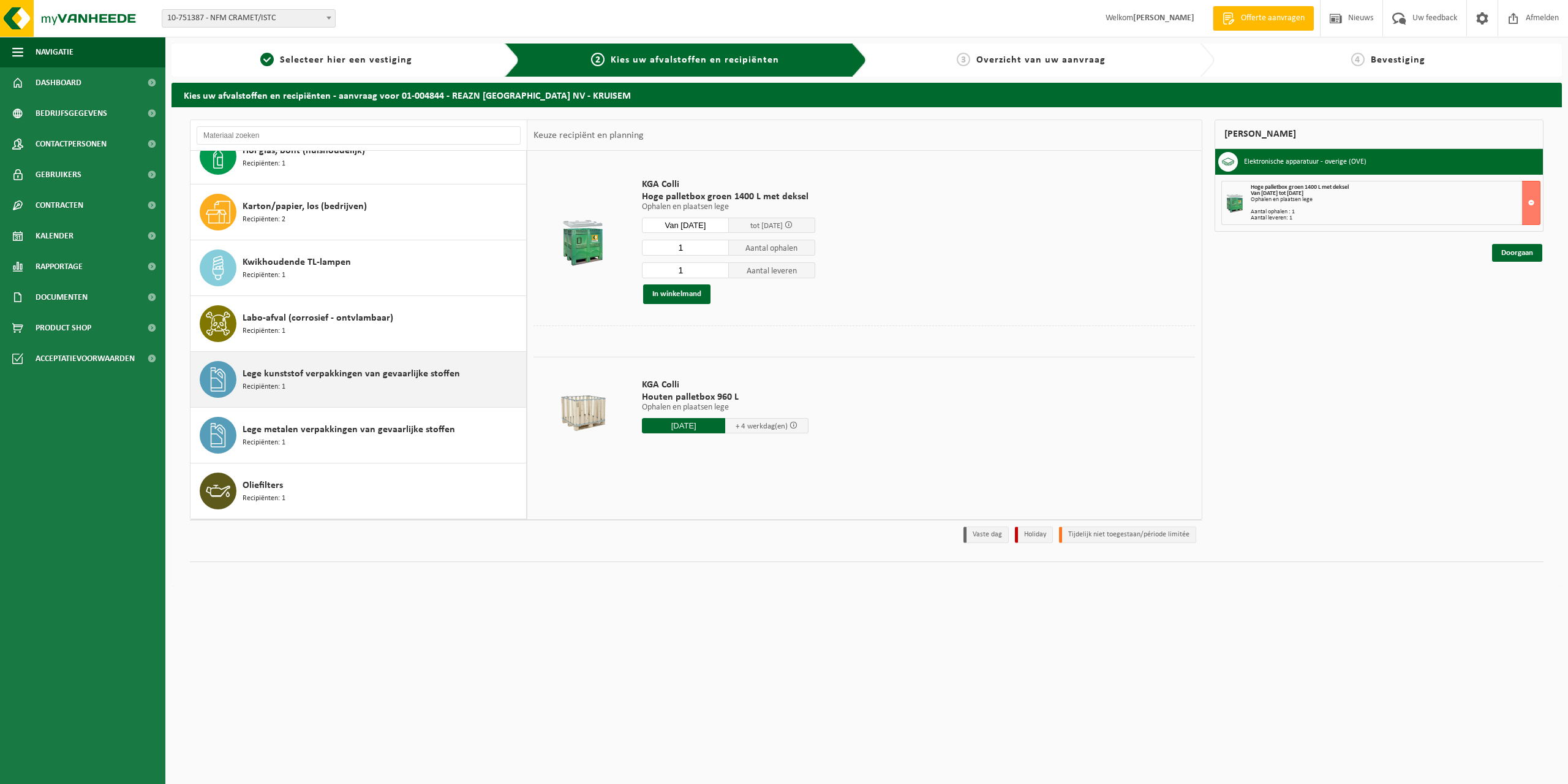
click at [340, 389] on div "Lege kunststof verpakkingen van gevaarlijke stoffen Recipiënten: 1" at bounding box center [383, 379] width 281 height 37
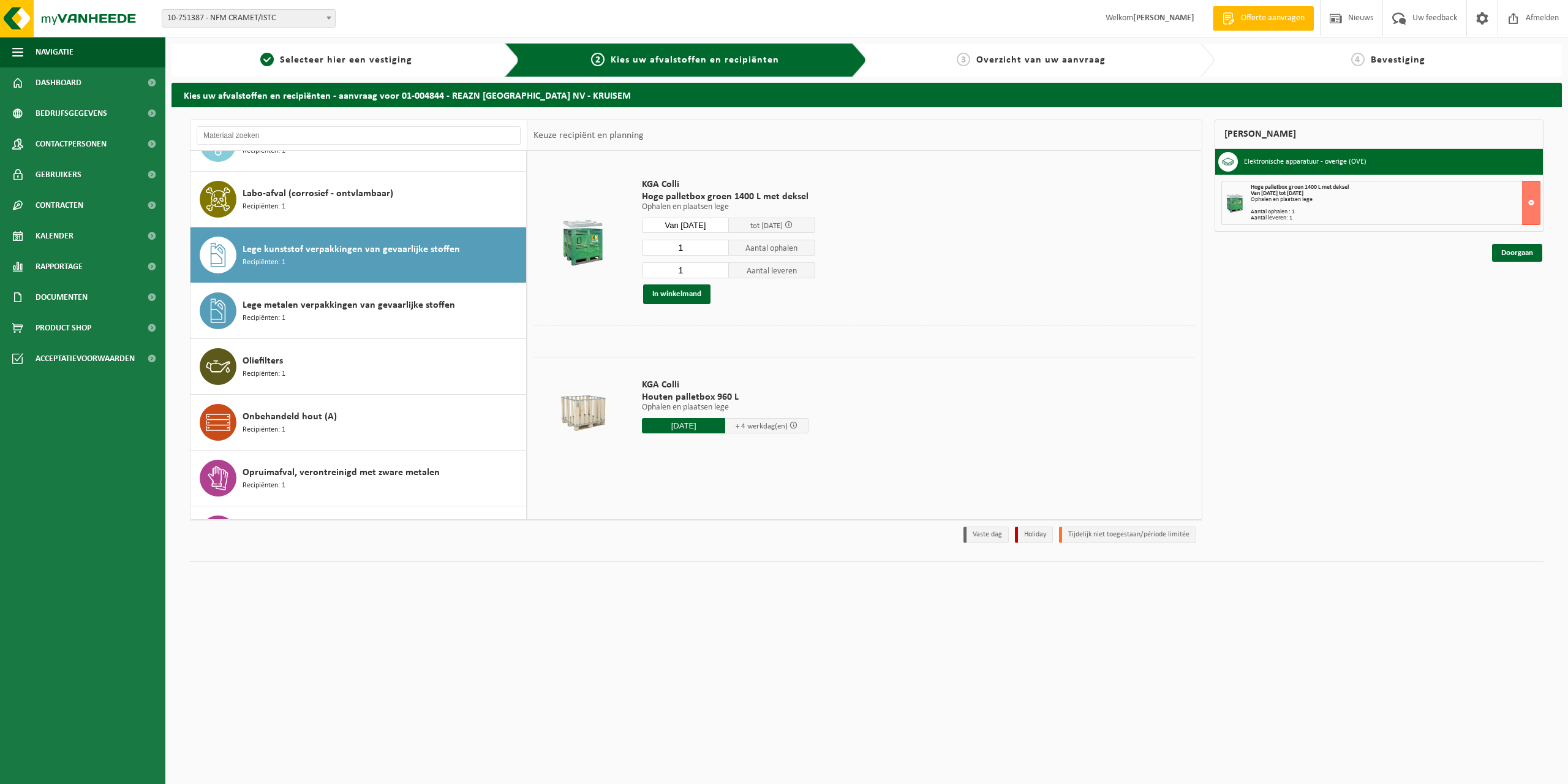
scroll to position [669, 0]
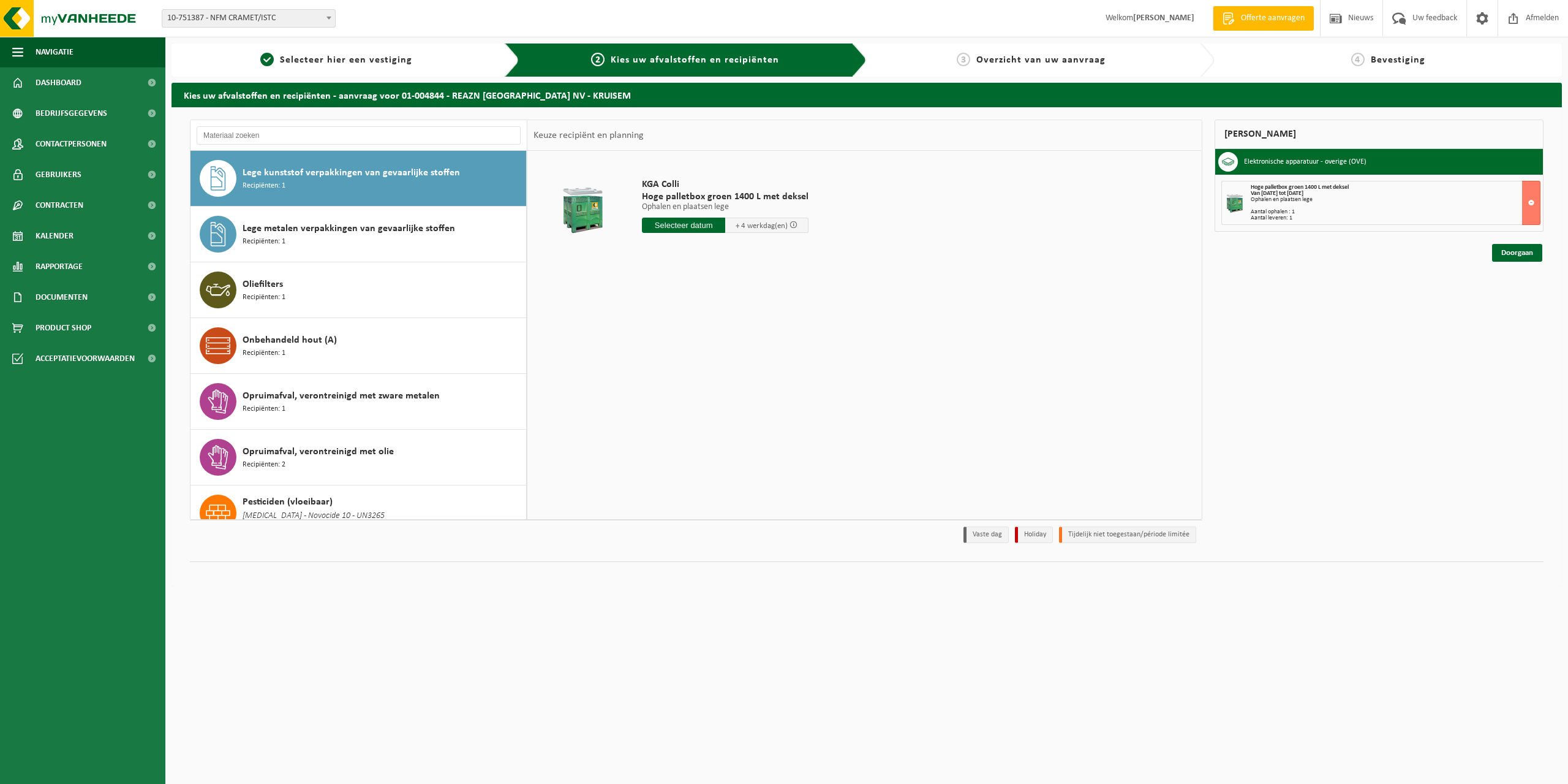
click at [666, 228] on input "text" at bounding box center [684, 225] width 83 height 15
click at [698, 317] on div "10" at bounding box center [695, 314] width 21 height 19
type input "Van 2025-09-10"
click at [689, 295] on button "In winkelmand" at bounding box center [677, 293] width 67 height 19
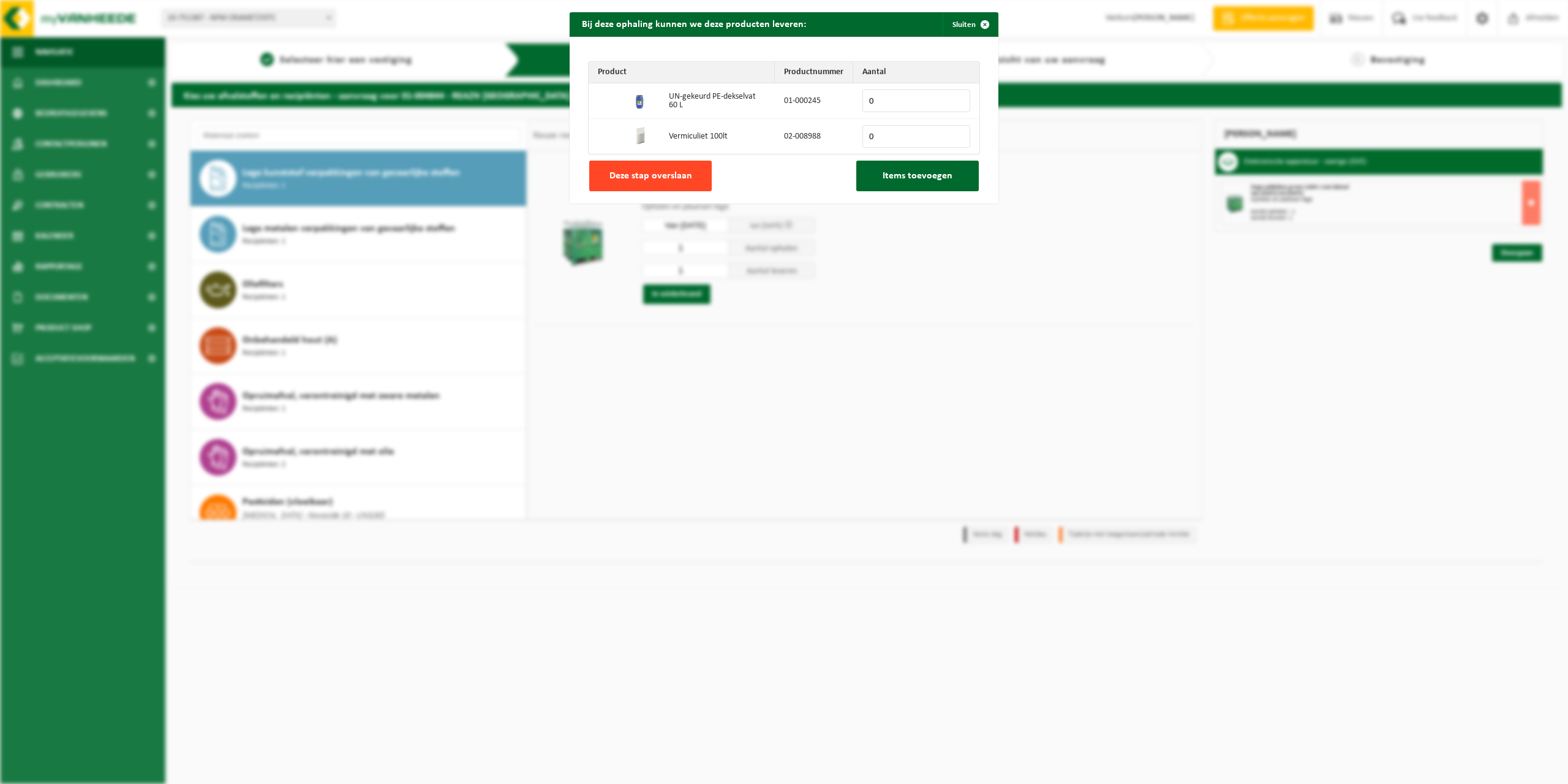
click at [643, 180] on span "Deze stap overslaan" at bounding box center [651, 176] width 83 height 10
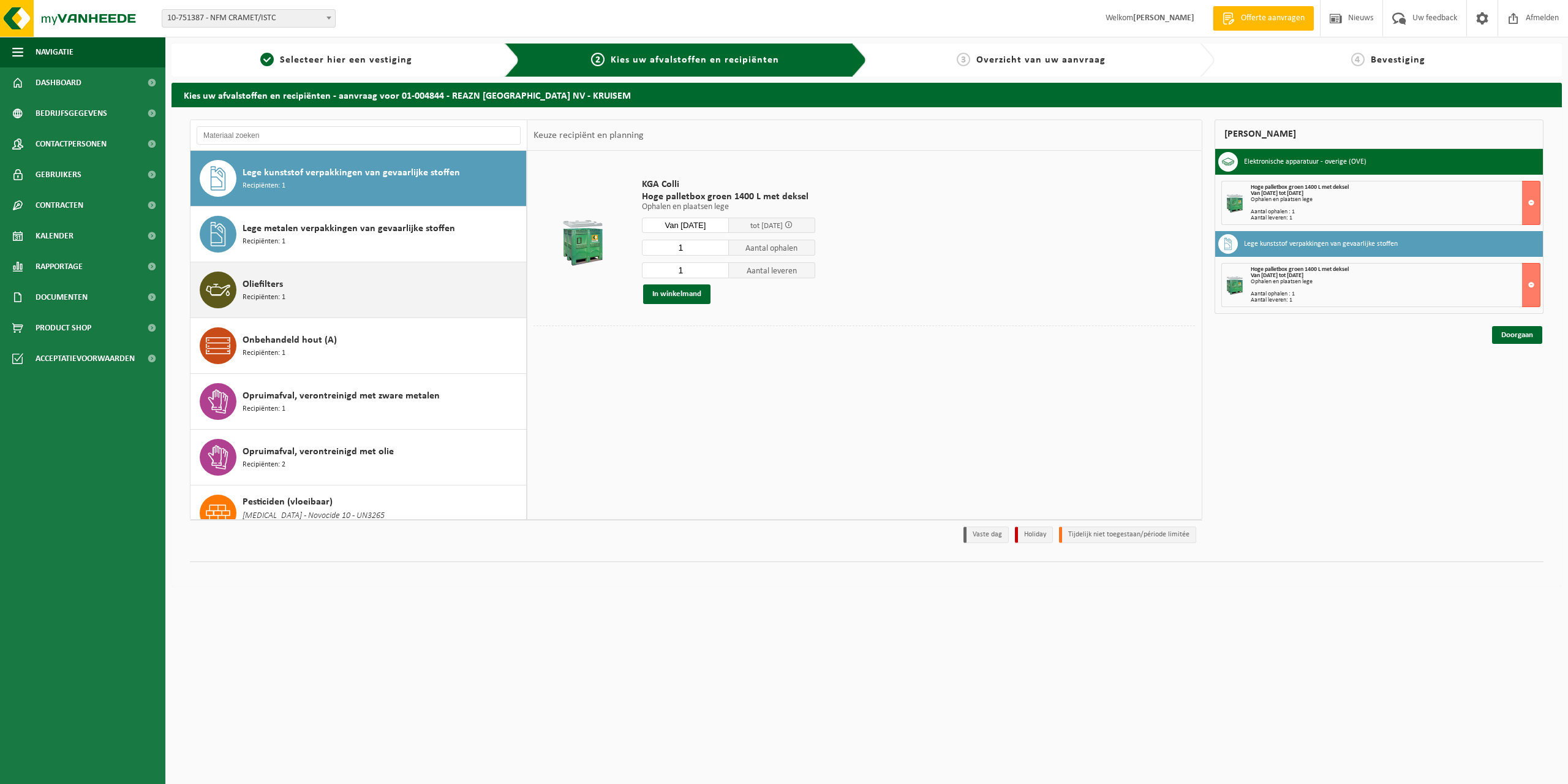
click at [344, 288] on div "Oliefilters Recipiënten: 1" at bounding box center [383, 290] width 281 height 37
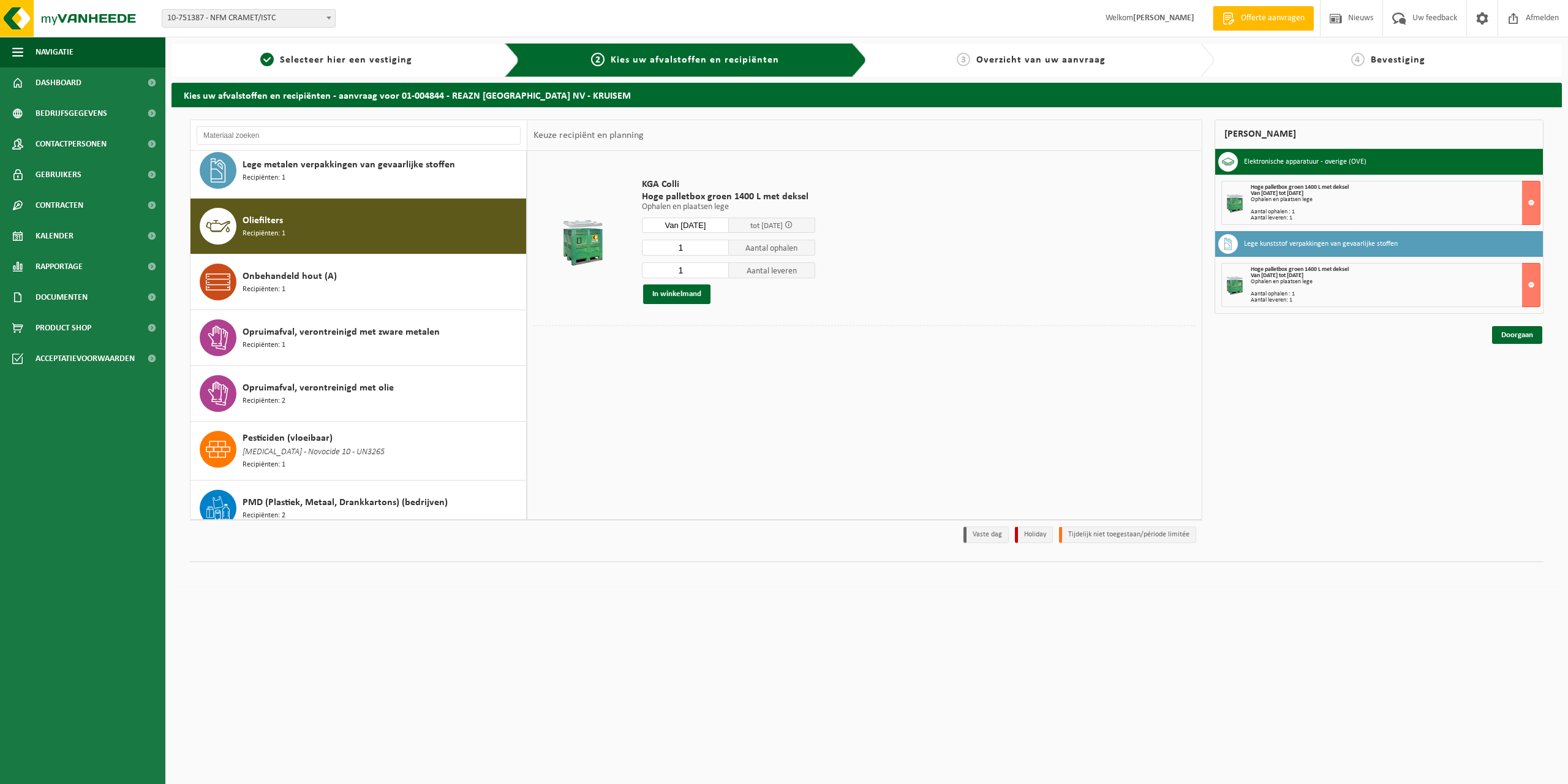
scroll to position [781, 0]
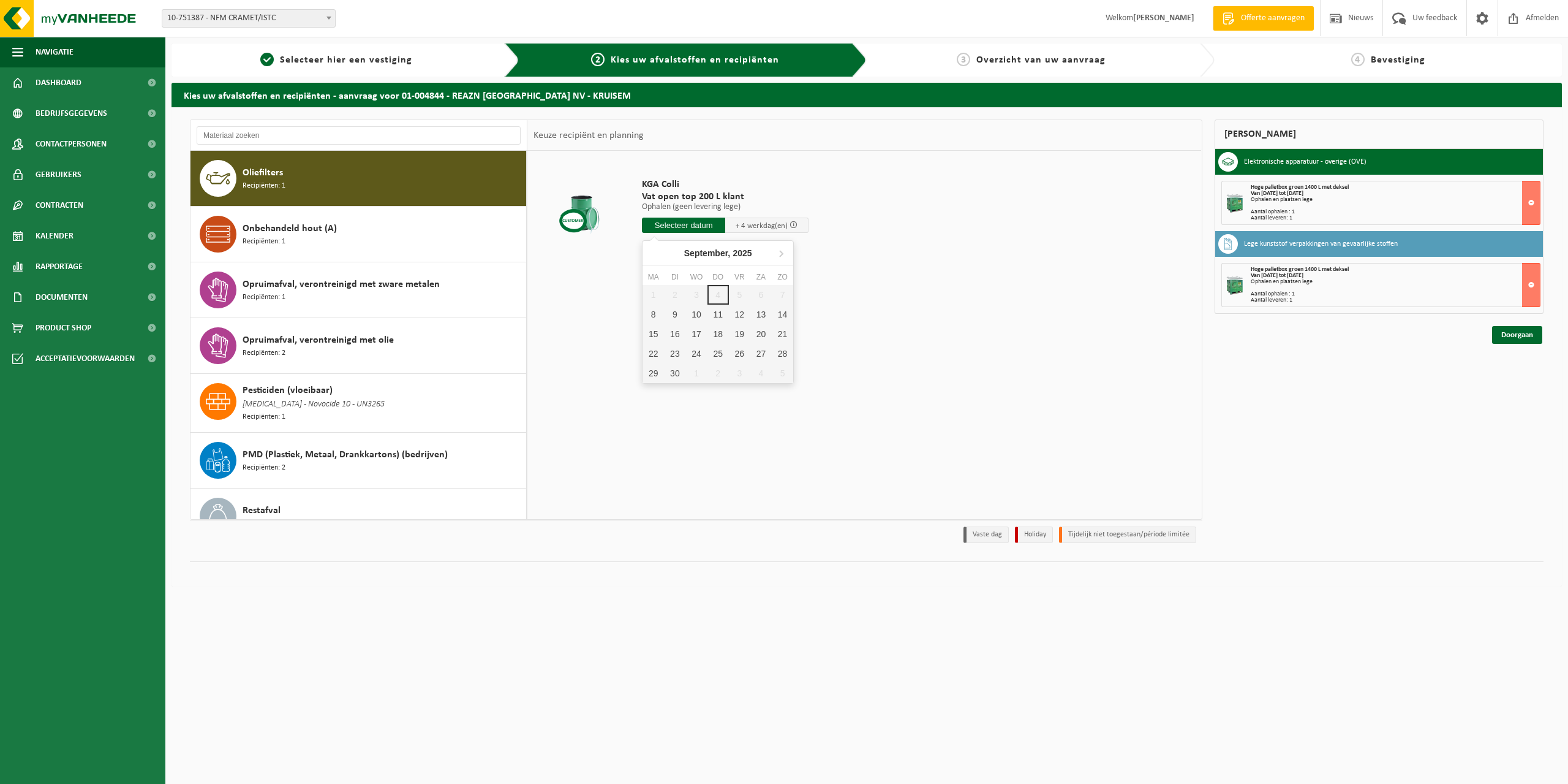
click at [671, 228] on input "text" at bounding box center [684, 225] width 83 height 15
click at [696, 314] on div "10" at bounding box center [695, 314] width 21 height 19
type input "Van 2025-09-10"
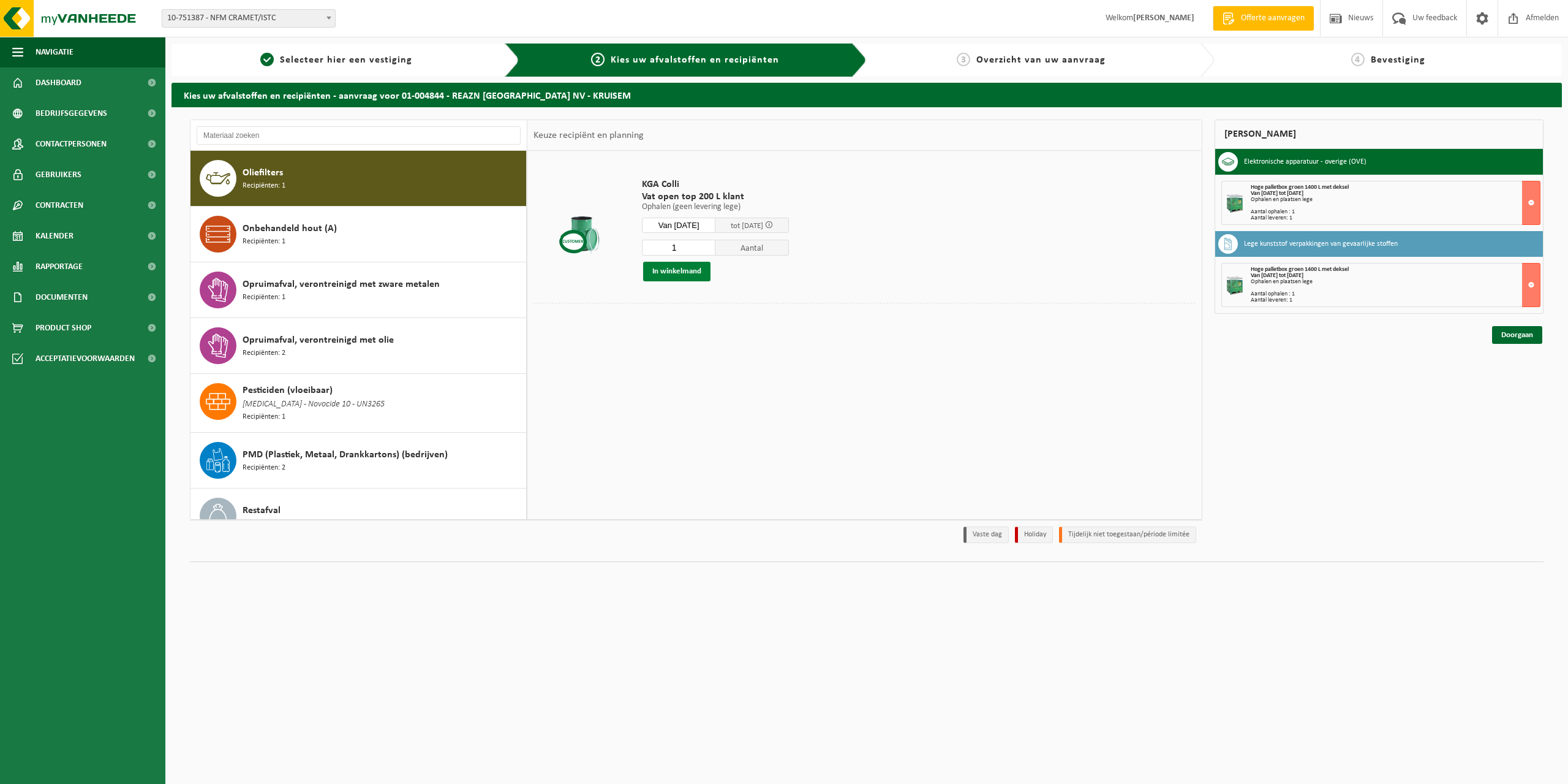
click at [691, 277] on button "In winkelmand" at bounding box center [677, 271] width 67 height 19
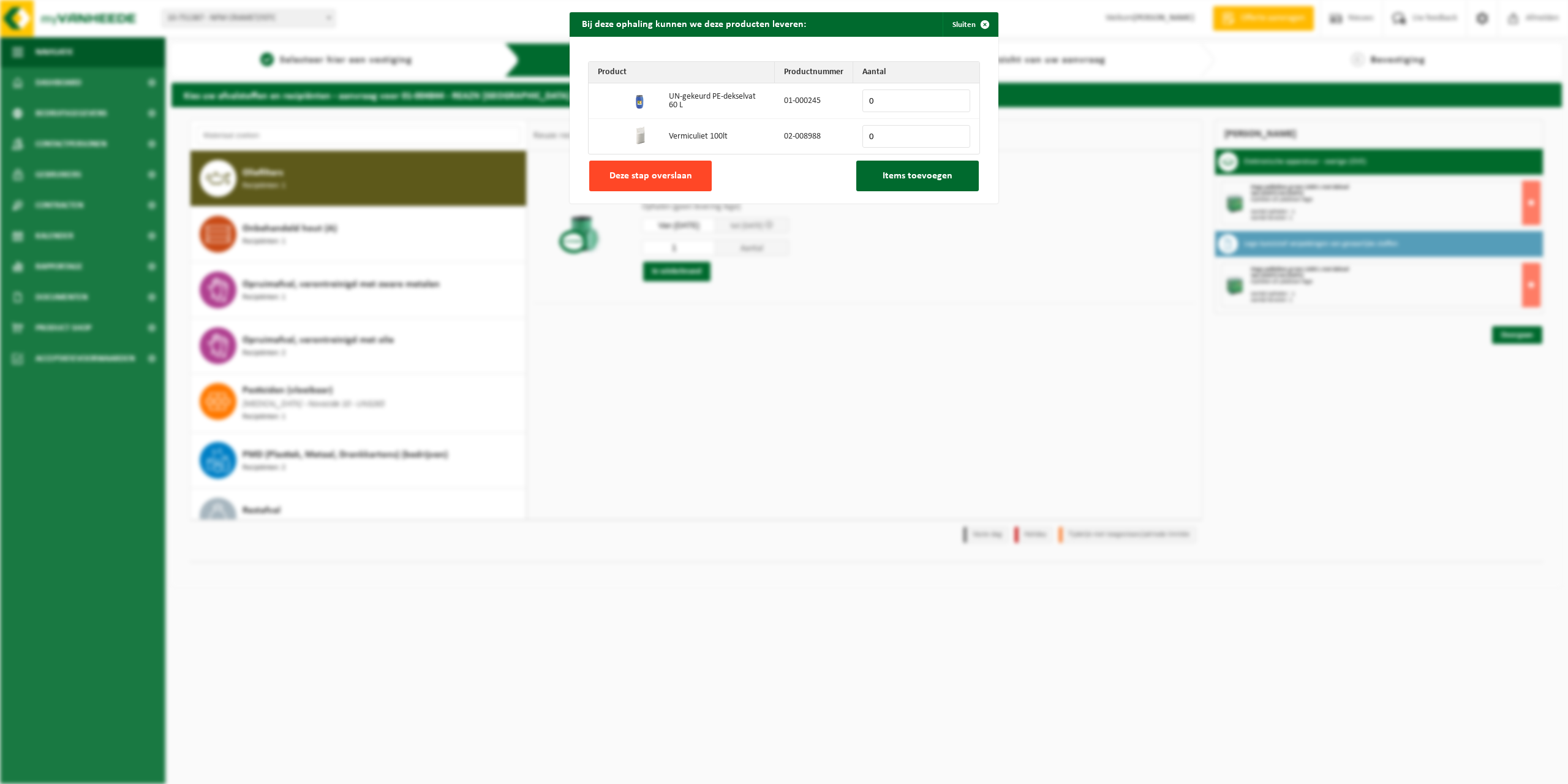
click at [681, 171] on span "Deze stap overslaan" at bounding box center [651, 176] width 83 height 10
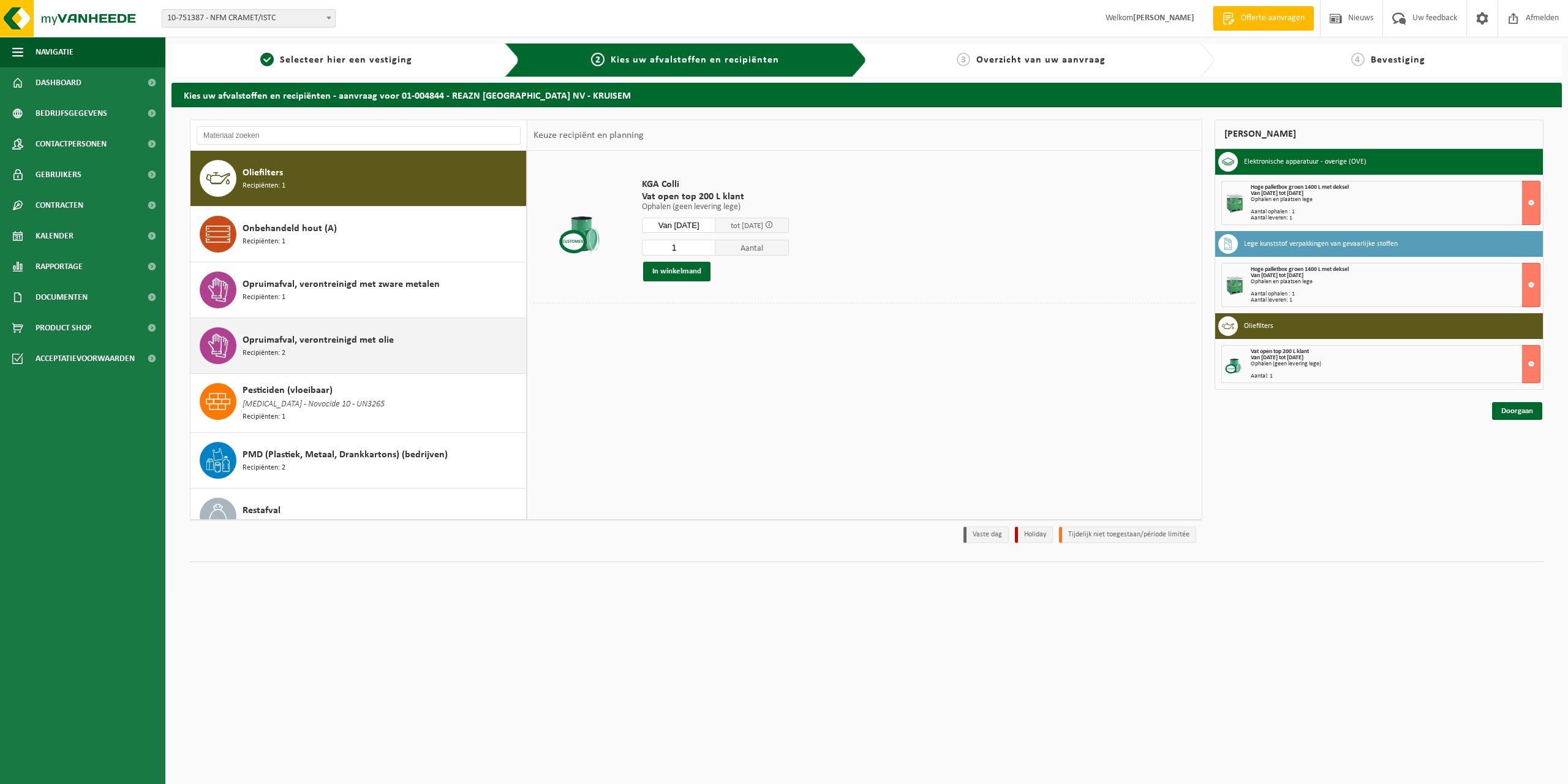
click at [405, 339] on div "Opruimafval, verontreinigd met olie Recipiënten: 2" at bounding box center [383, 346] width 281 height 37
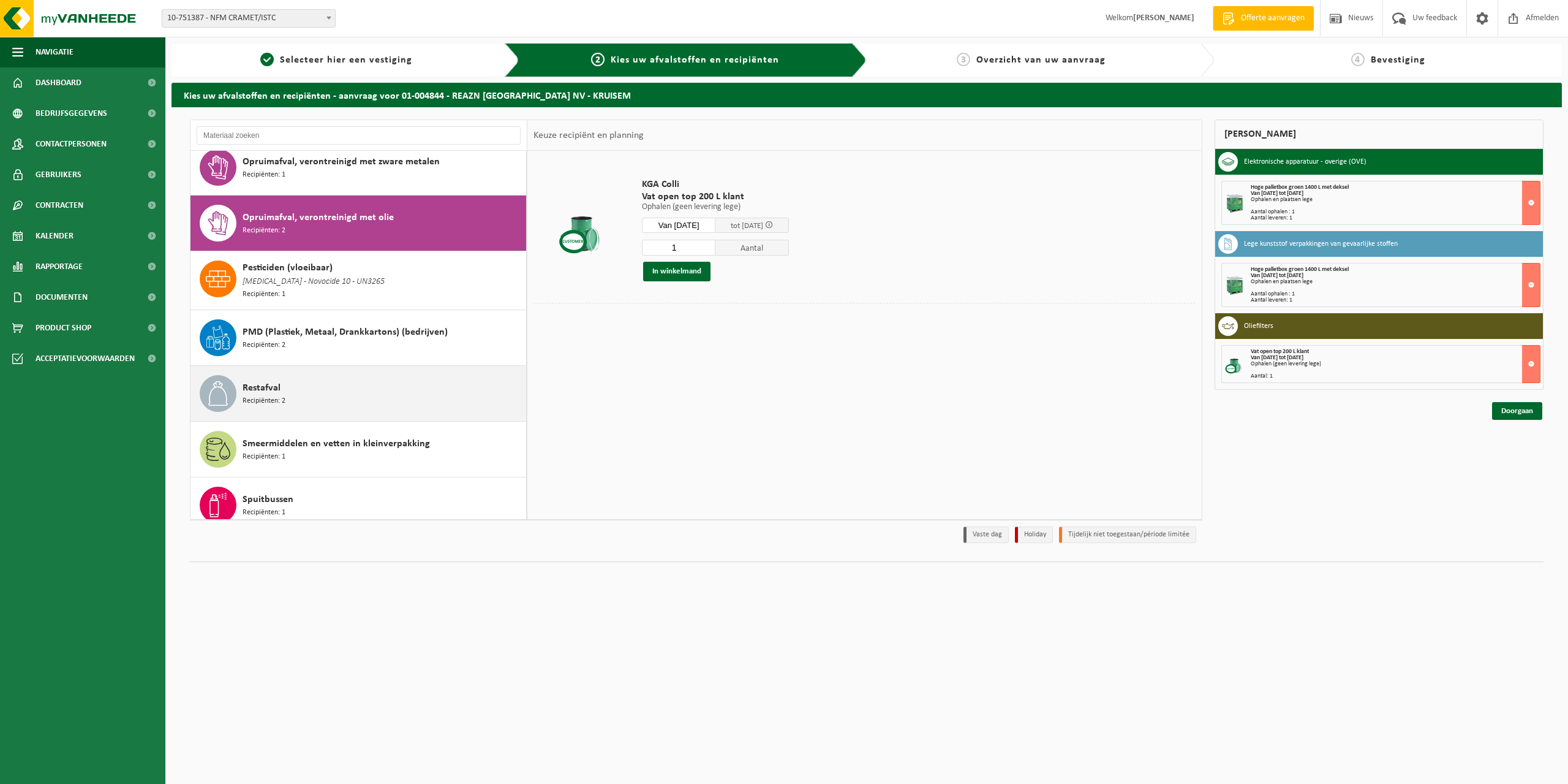
scroll to position [948, 0]
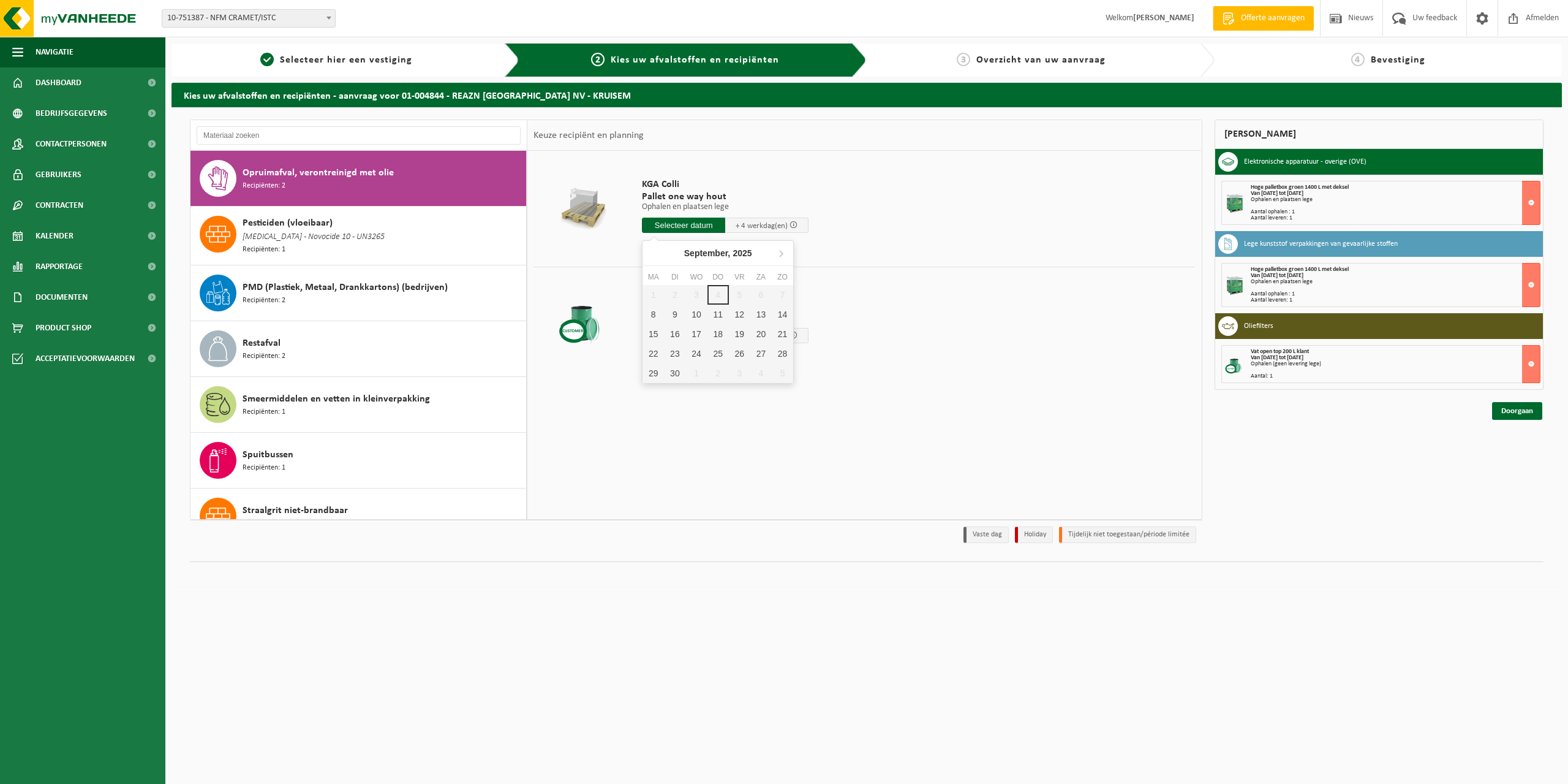
click at [683, 228] on input "text" at bounding box center [684, 225] width 83 height 15
click at [696, 315] on div "10" at bounding box center [695, 314] width 21 height 19
type input "Van 2025-09-10"
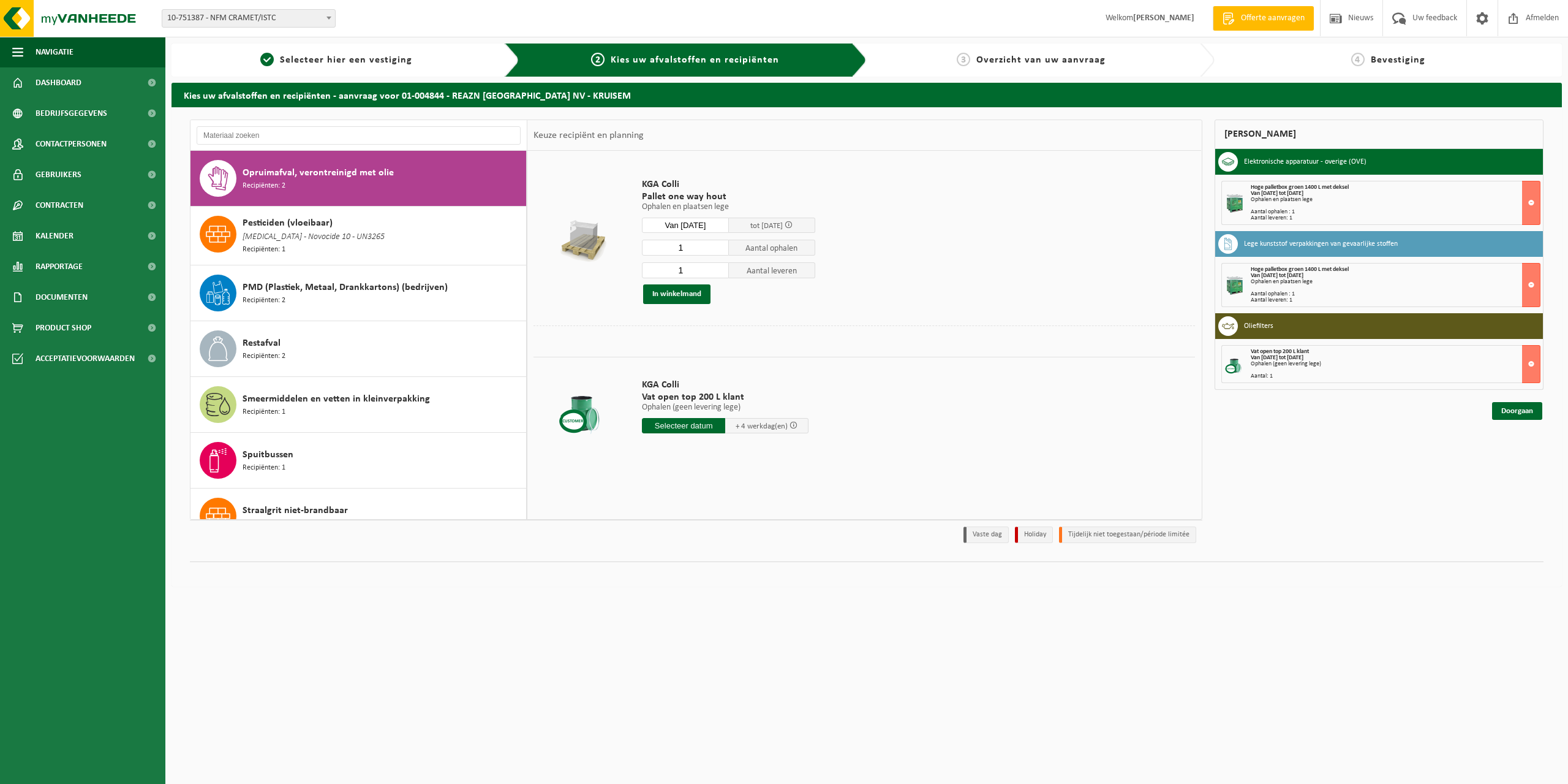
click at [687, 250] on input "1" at bounding box center [685, 247] width 87 height 16
type input "2"
click at [721, 245] on input "2" at bounding box center [685, 247] width 87 height 16
type input "0"
click at [719, 273] on input "0" at bounding box center [685, 270] width 87 height 16
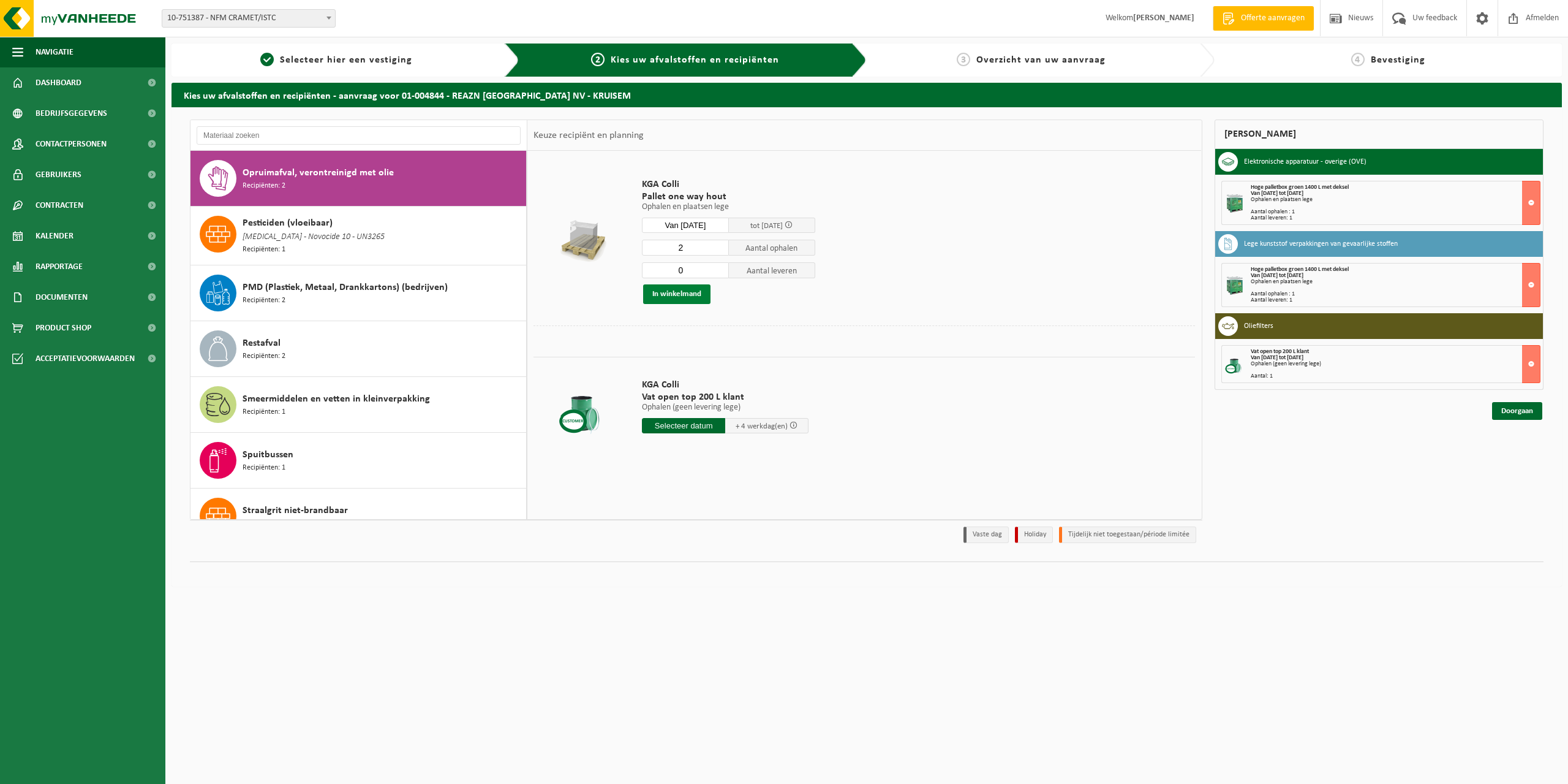
click at [675, 297] on button "In winkelmand" at bounding box center [677, 293] width 67 height 19
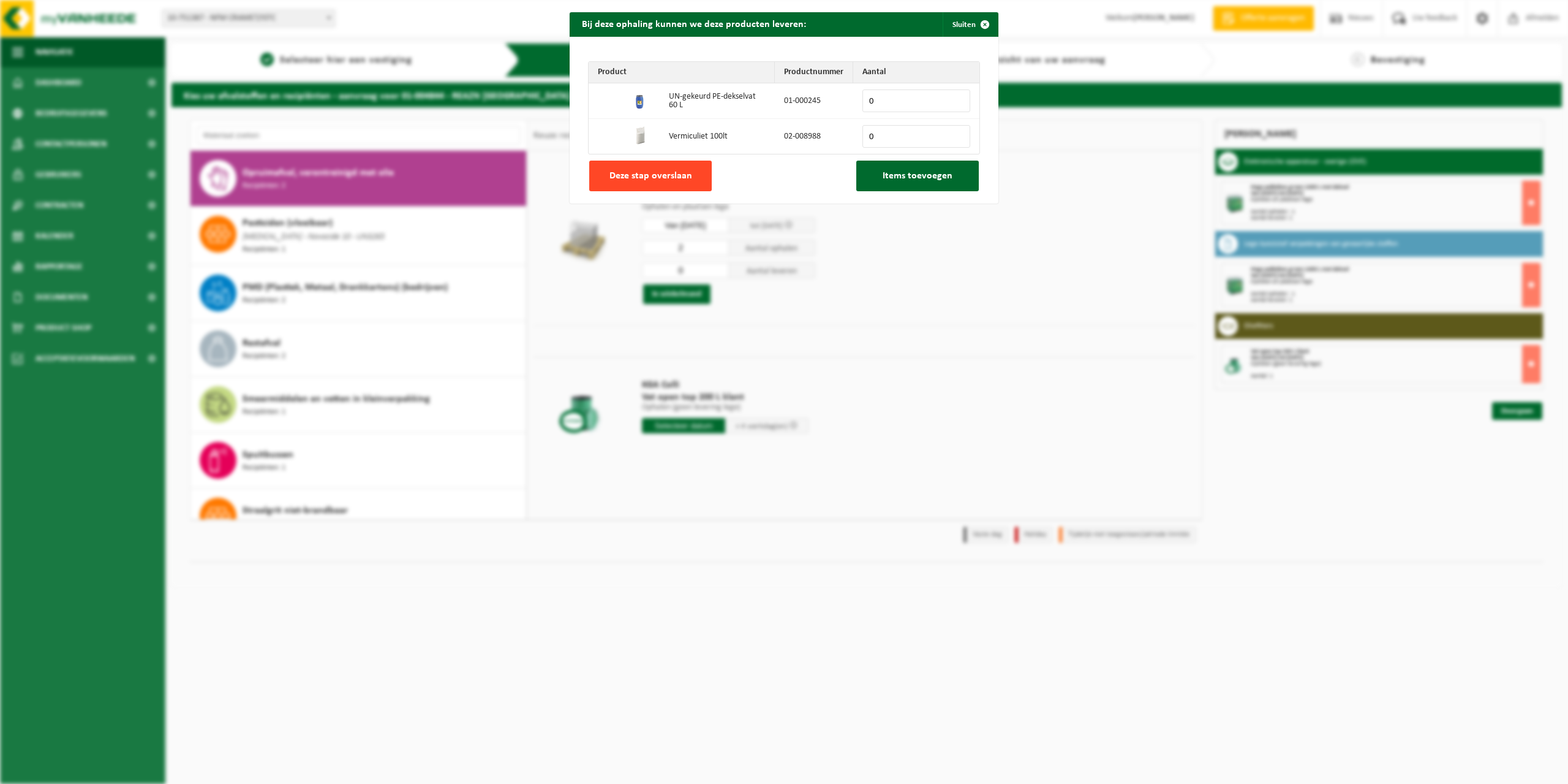
click at [653, 180] on span "Deze stap overslaan" at bounding box center [651, 176] width 83 height 10
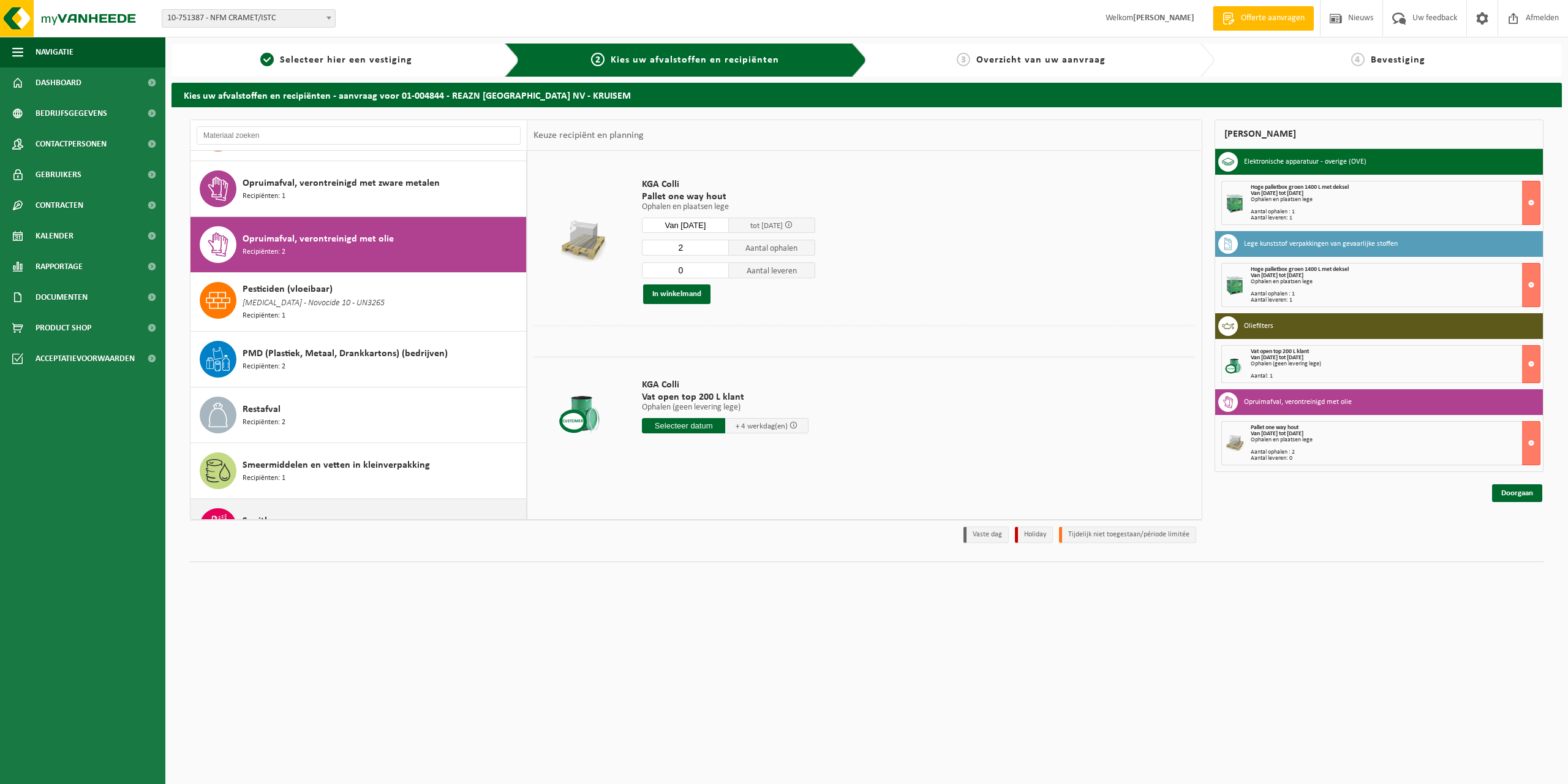
scroll to position [820, 0]
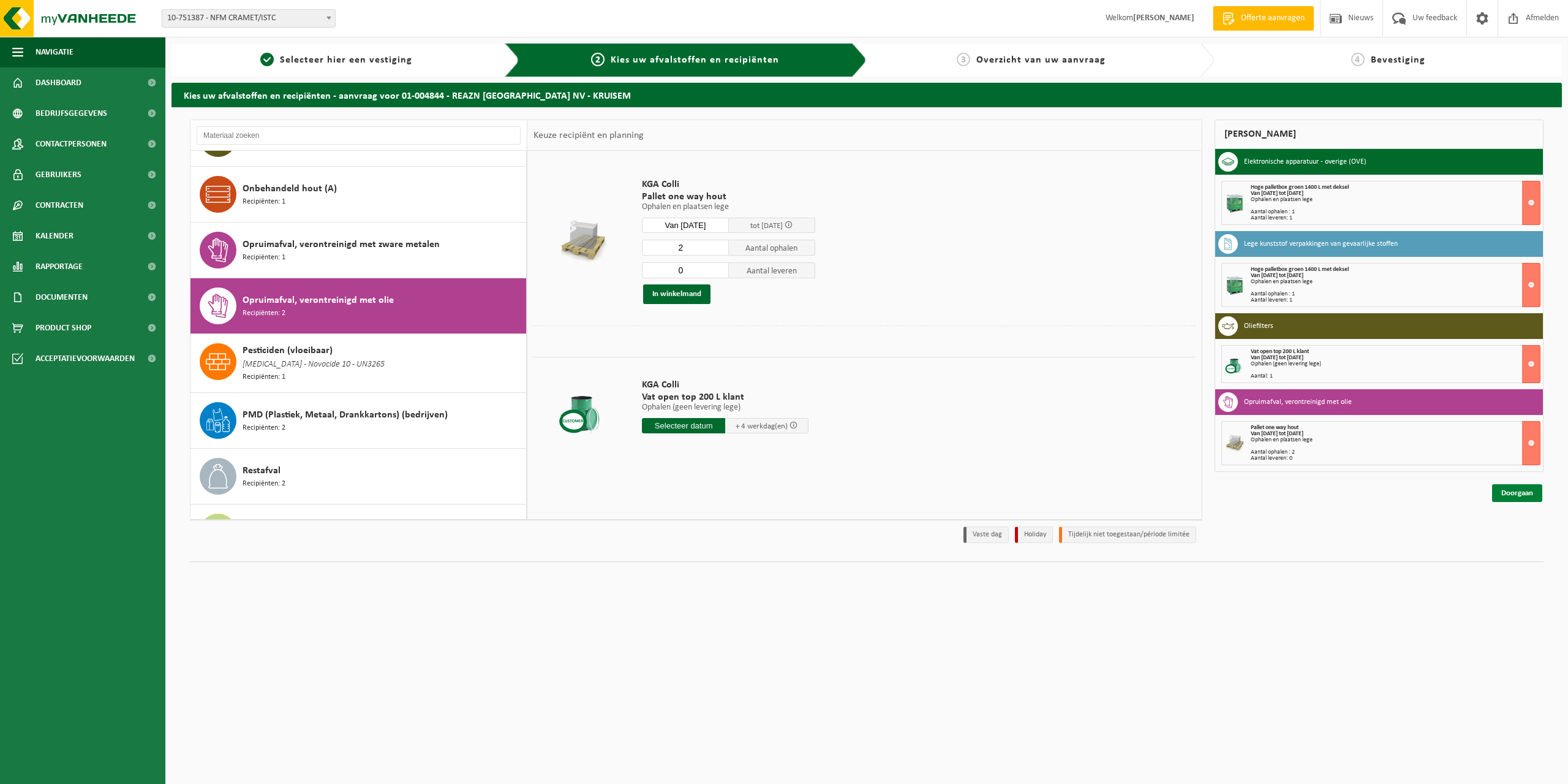
click at [1517, 490] on link "Doorgaan" at bounding box center [1517, 492] width 51 height 18
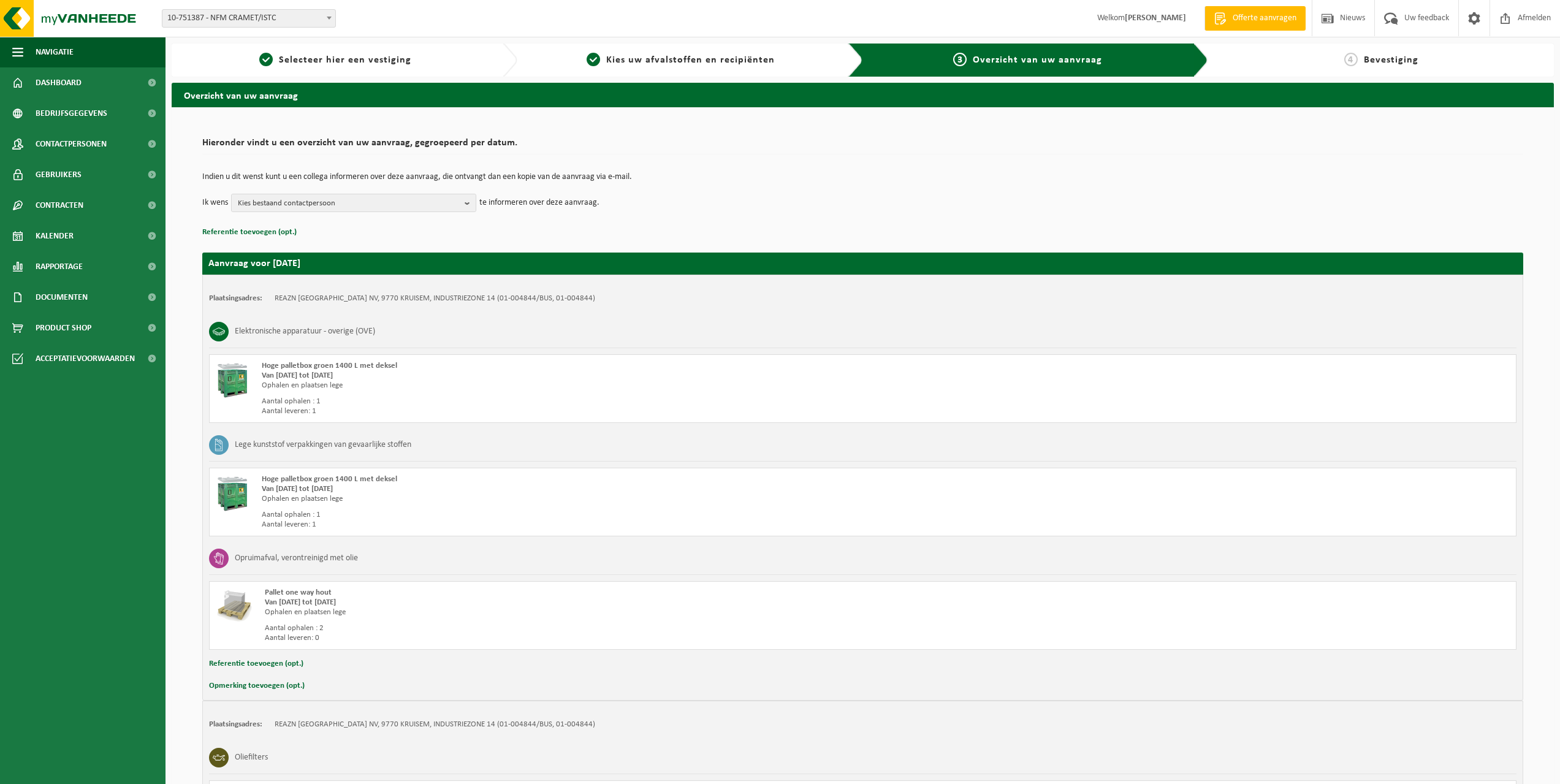
scroll to position [168, 0]
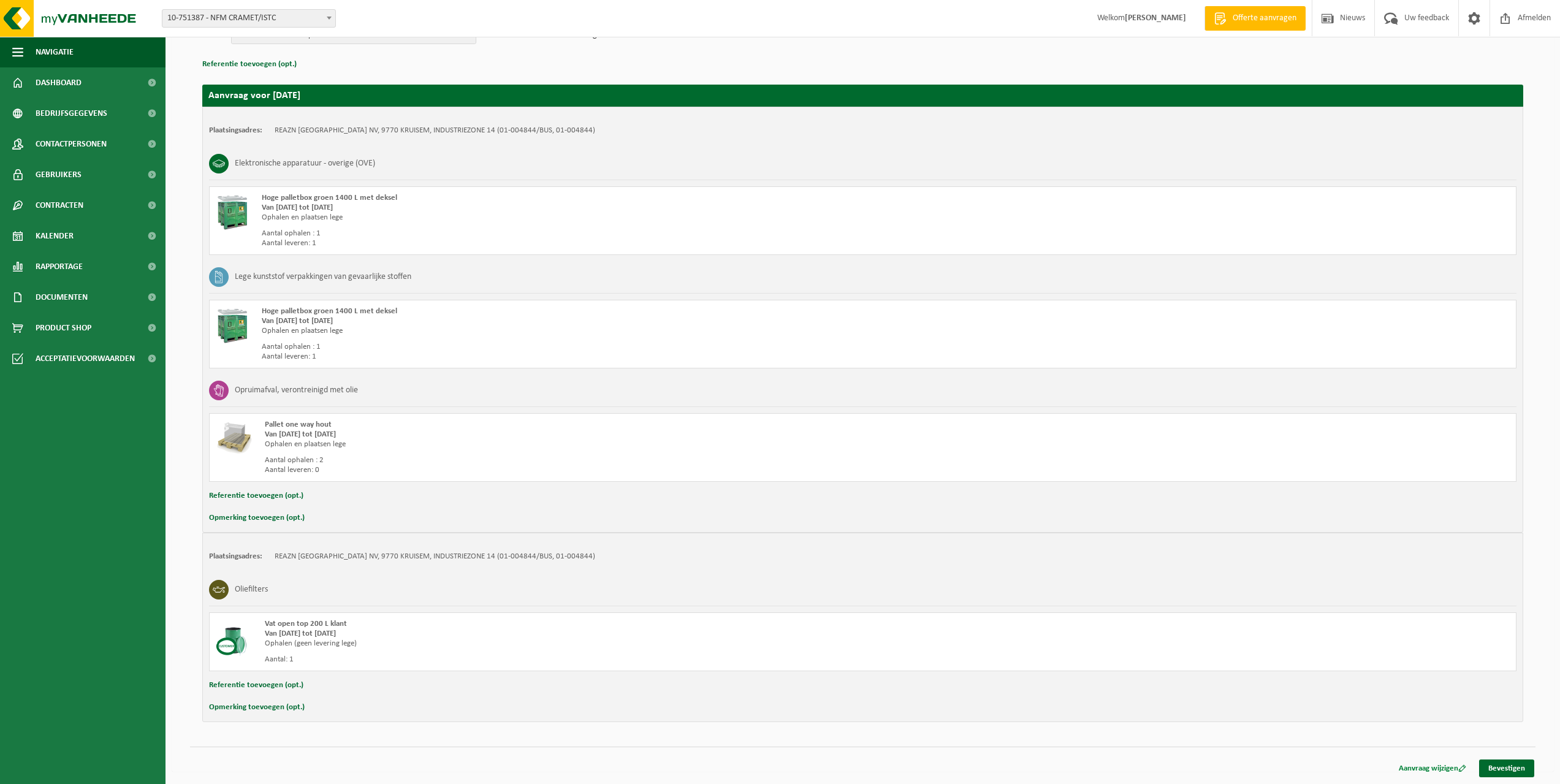
click at [1407, 765] on link "Aanvraag wijzigen" at bounding box center [1433, 767] width 86 height 18
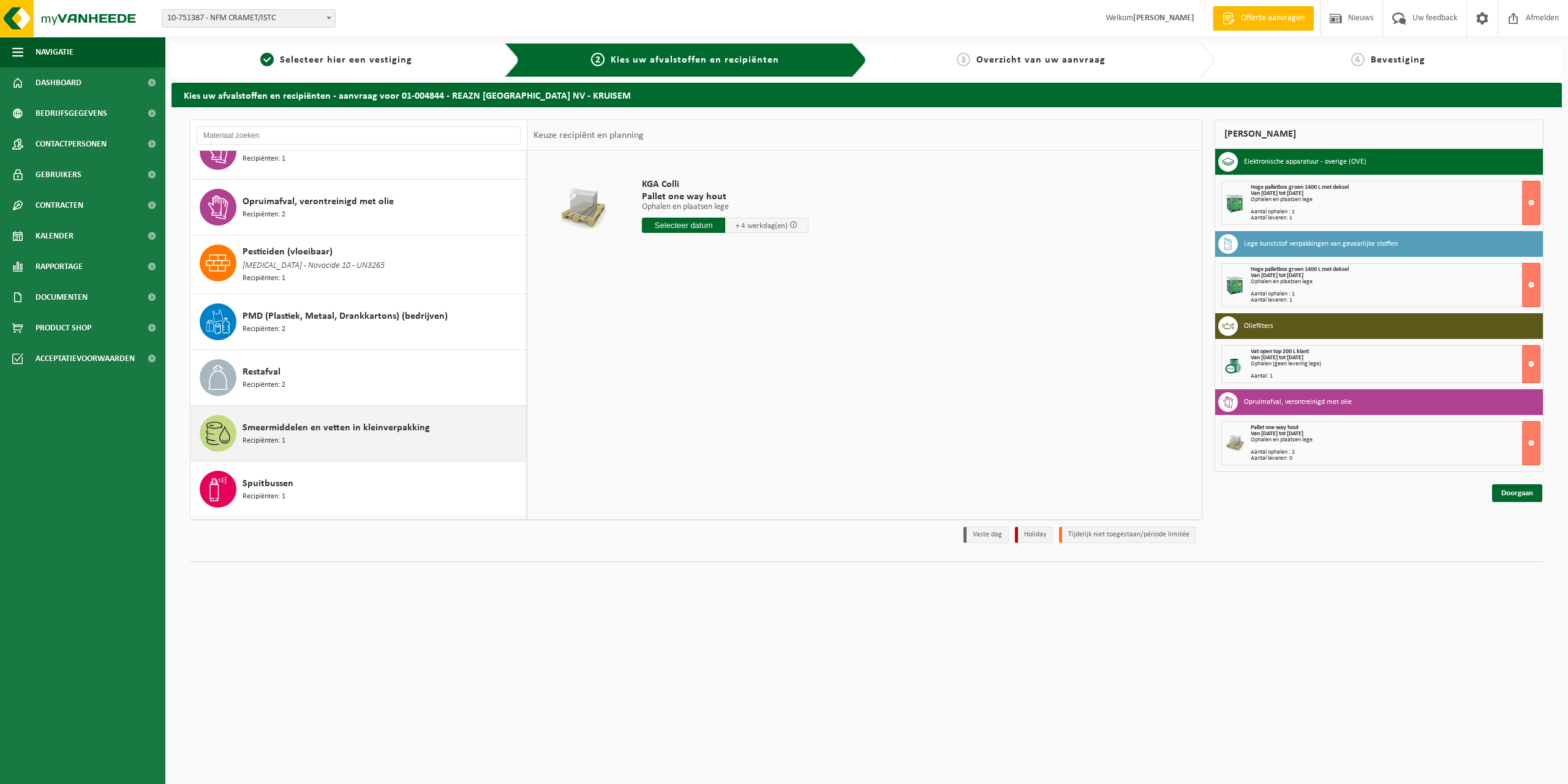
scroll to position [980, 0]
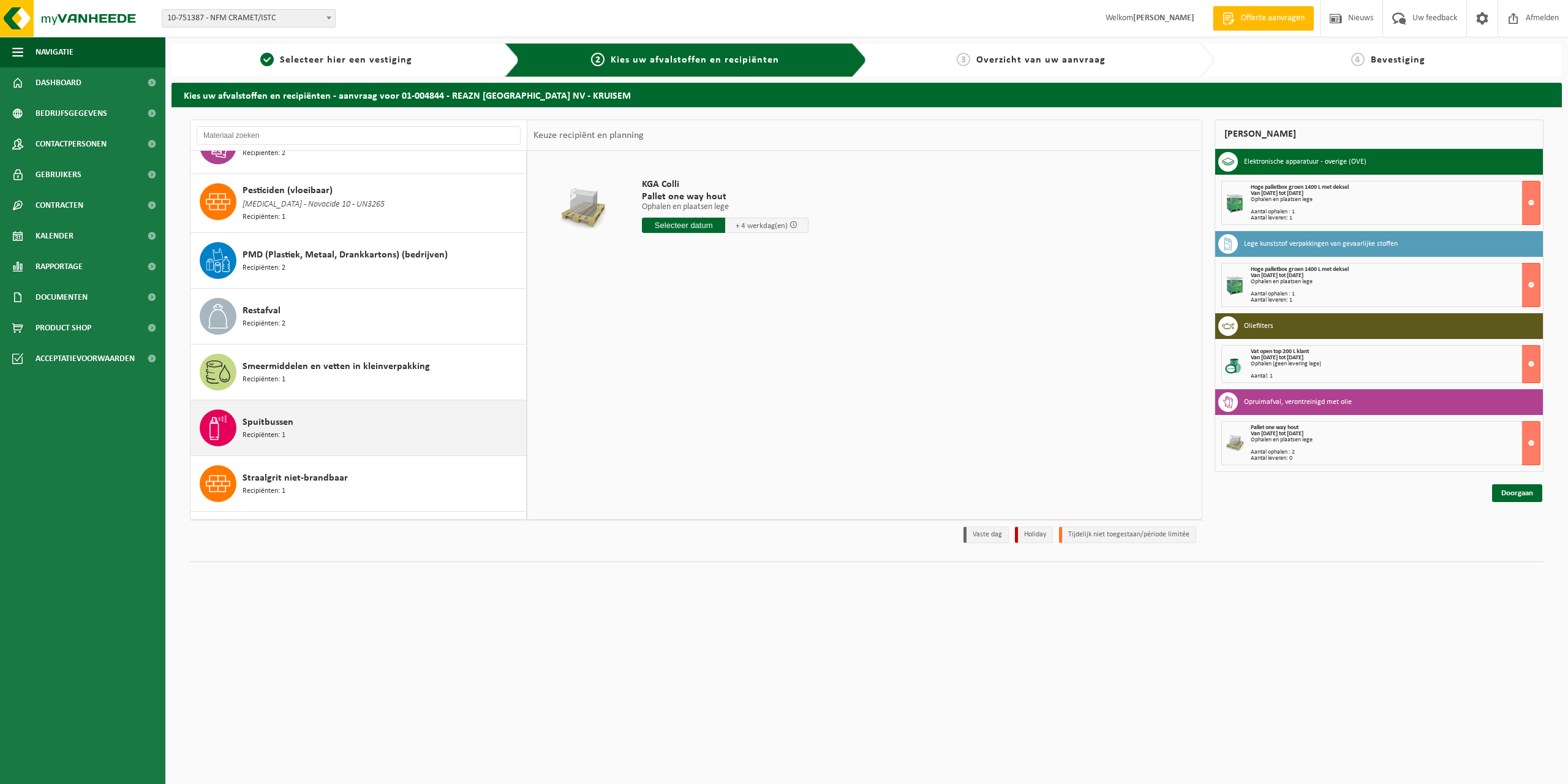
click at [369, 432] on div "Spuitbussen Recipiënten: 1" at bounding box center [383, 427] width 281 height 37
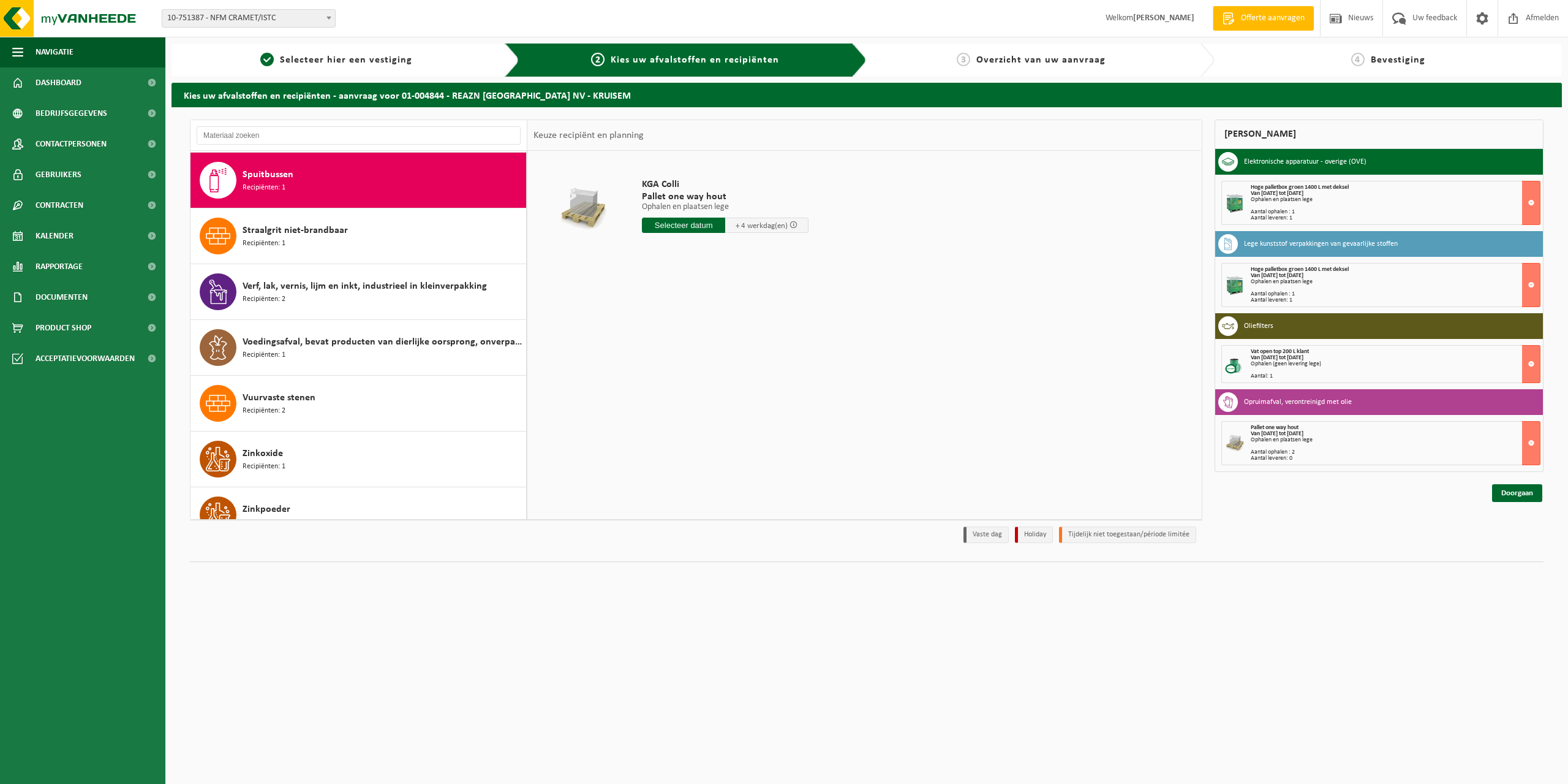
scroll to position [1227, 0]
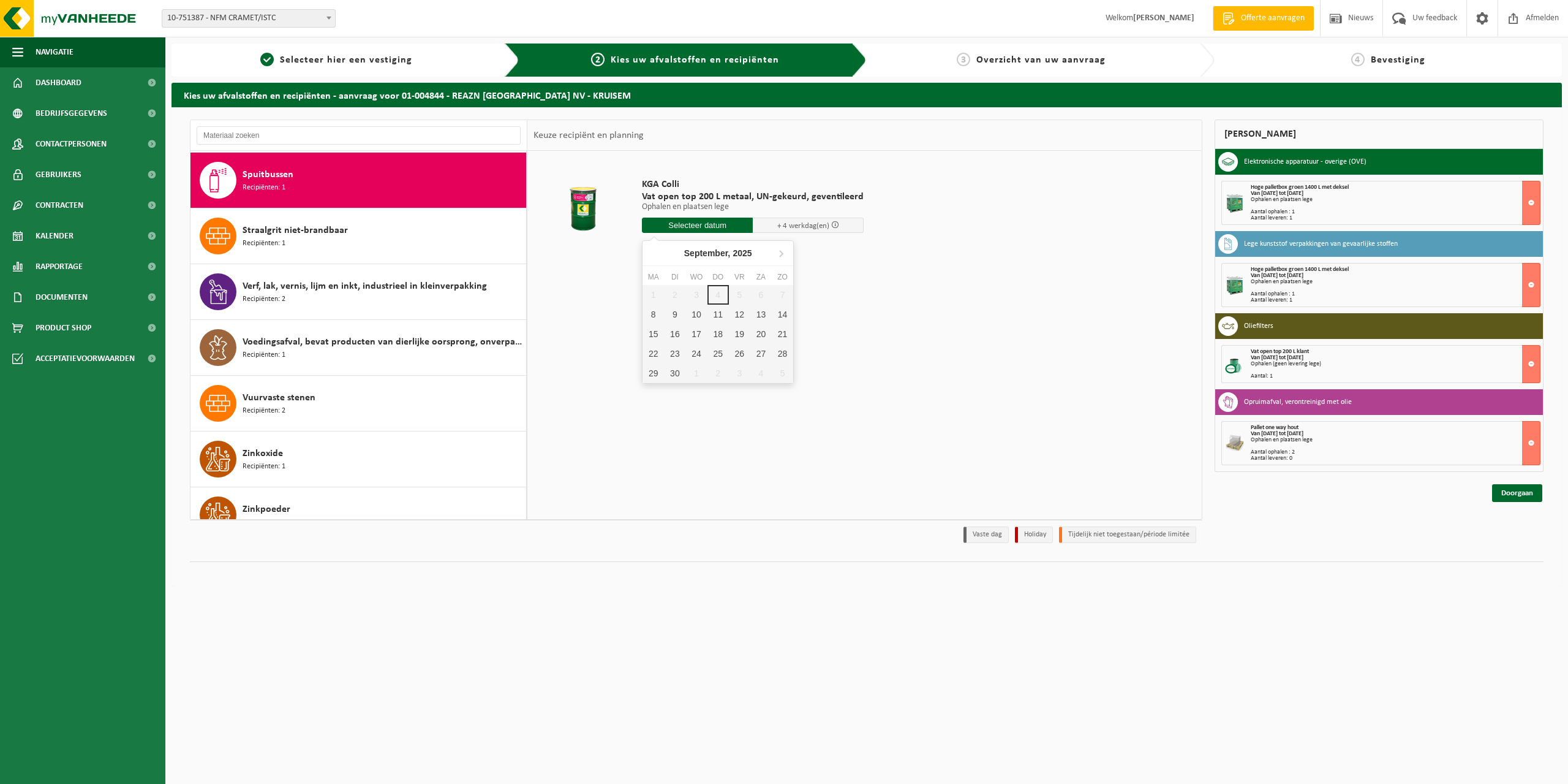
click at [712, 218] on input "text" at bounding box center [698, 225] width 111 height 15
click at [693, 318] on div "10" at bounding box center [695, 314] width 21 height 19
type input "Van 2025-09-10"
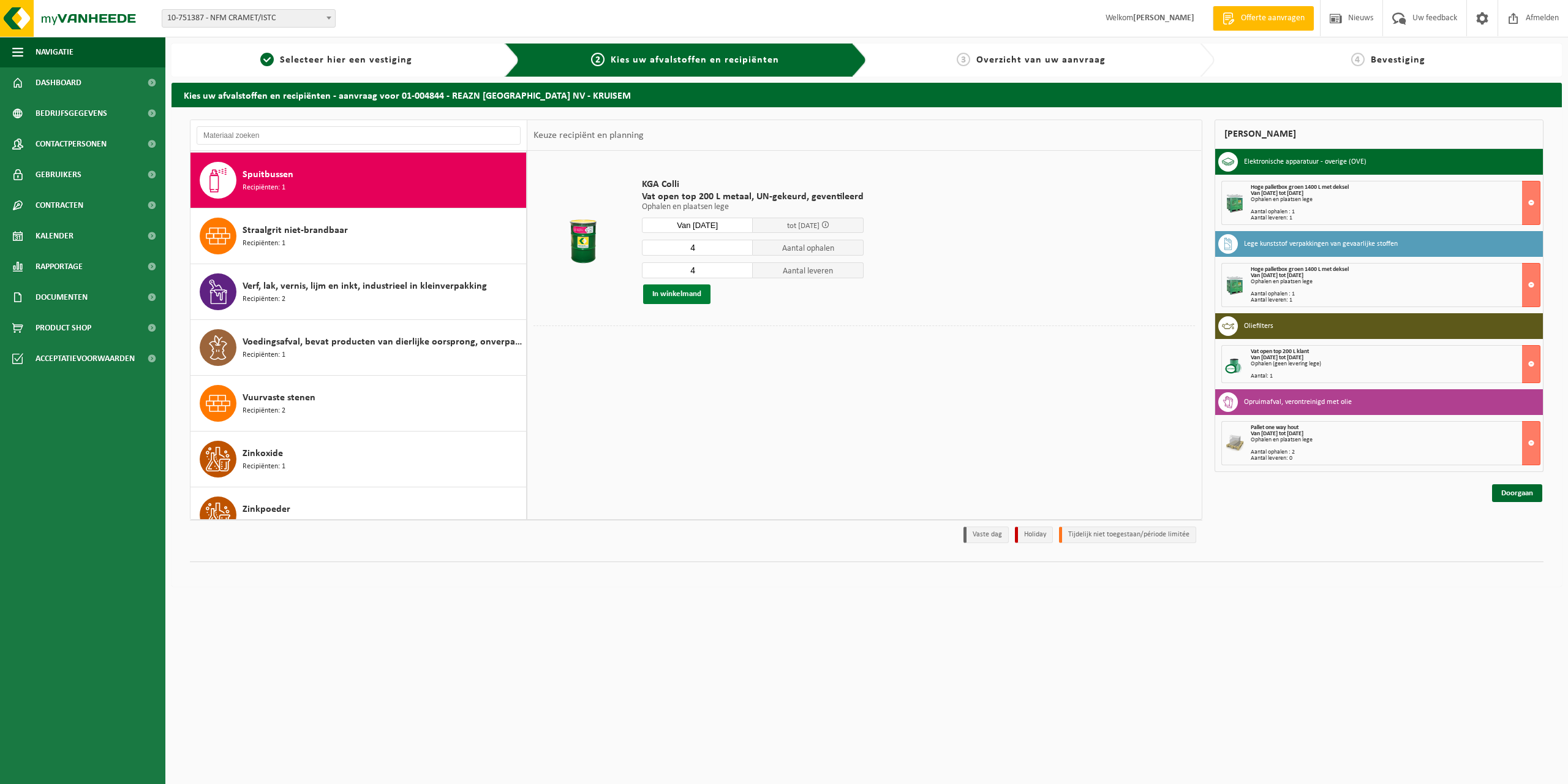
click at [690, 296] on button "In winkelmand" at bounding box center [677, 293] width 67 height 19
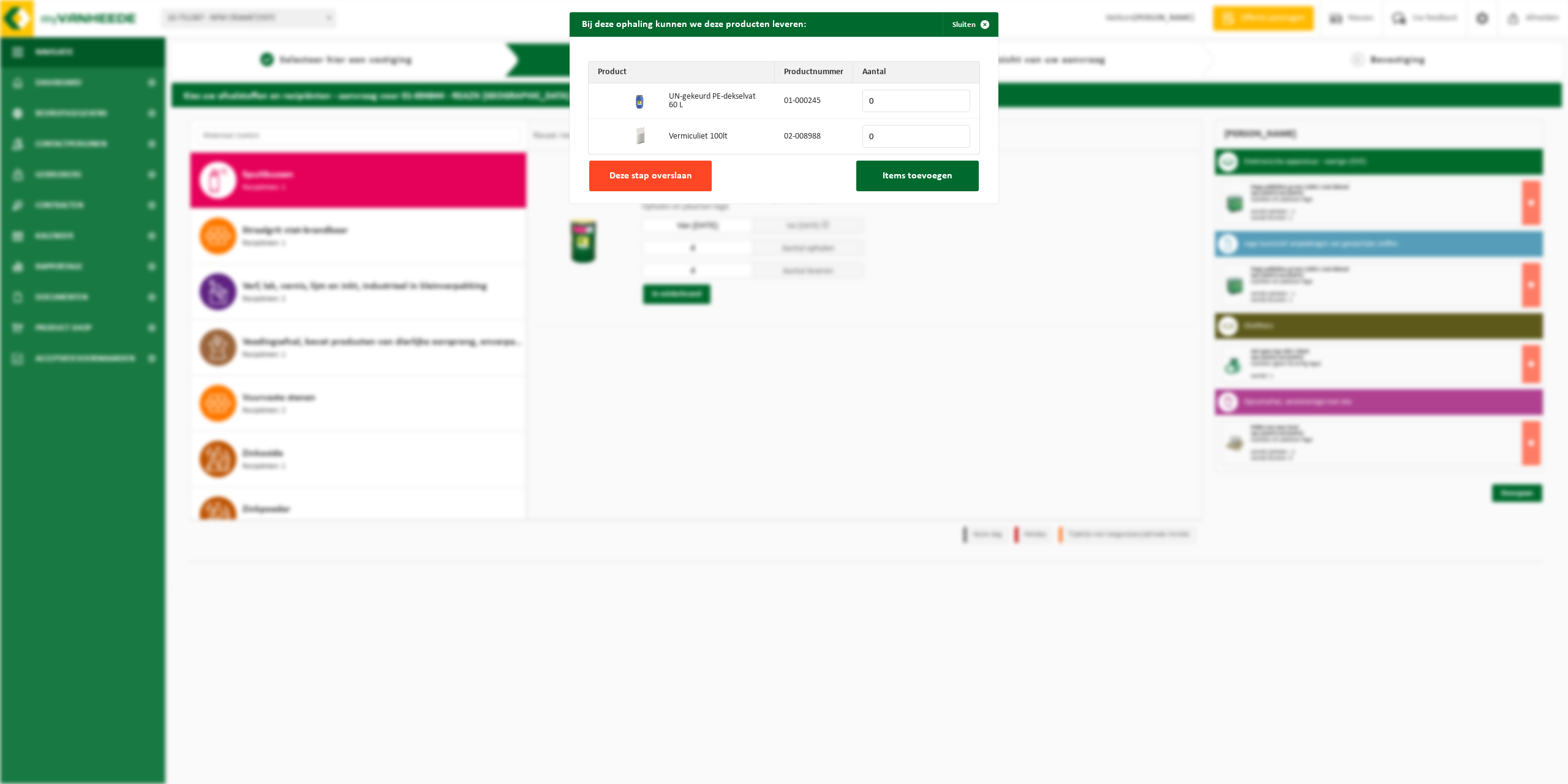
click at [652, 176] on span "Deze stap overslaan" at bounding box center [651, 176] width 83 height 10
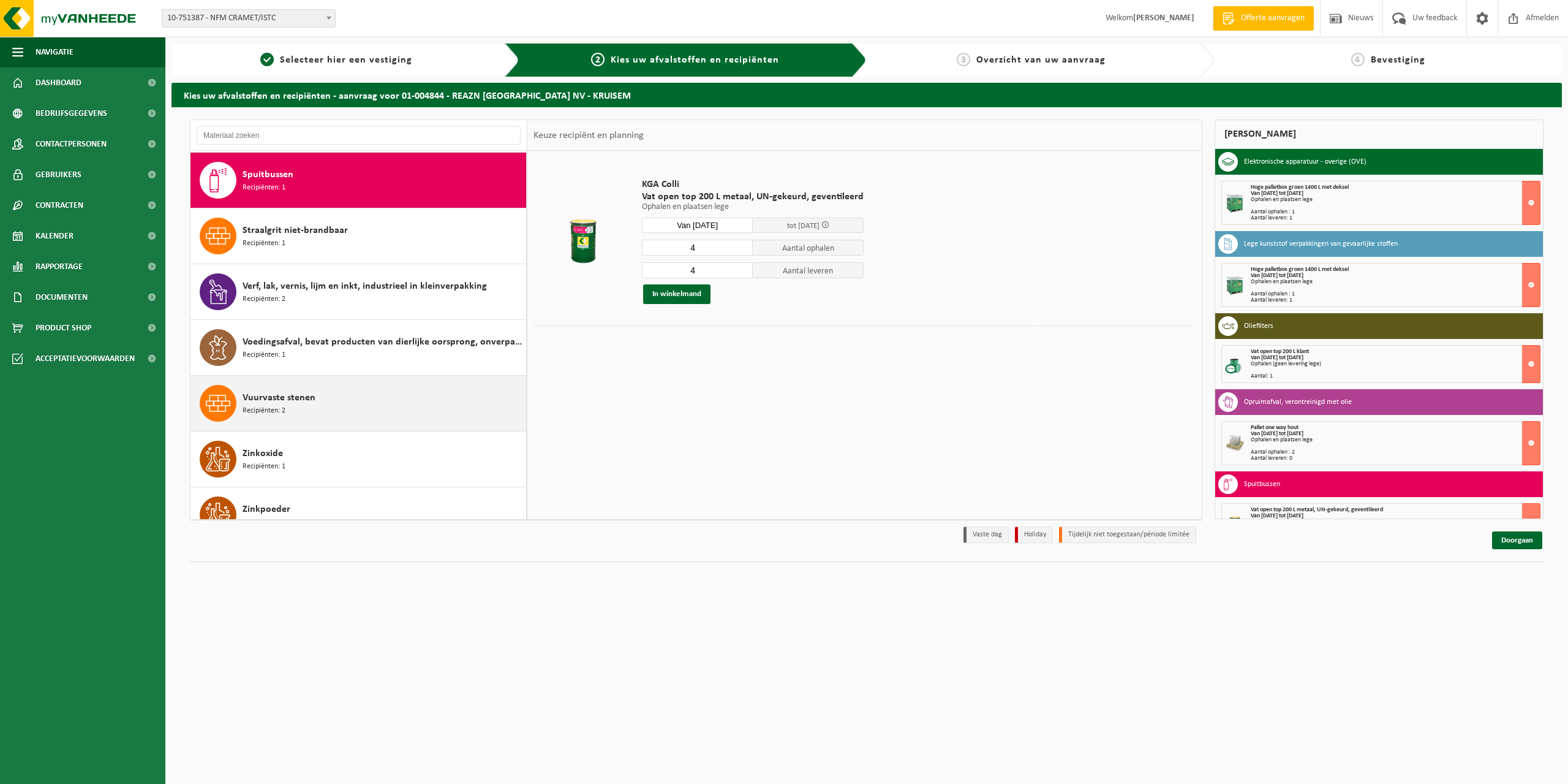
scroll to position [1249, 0]
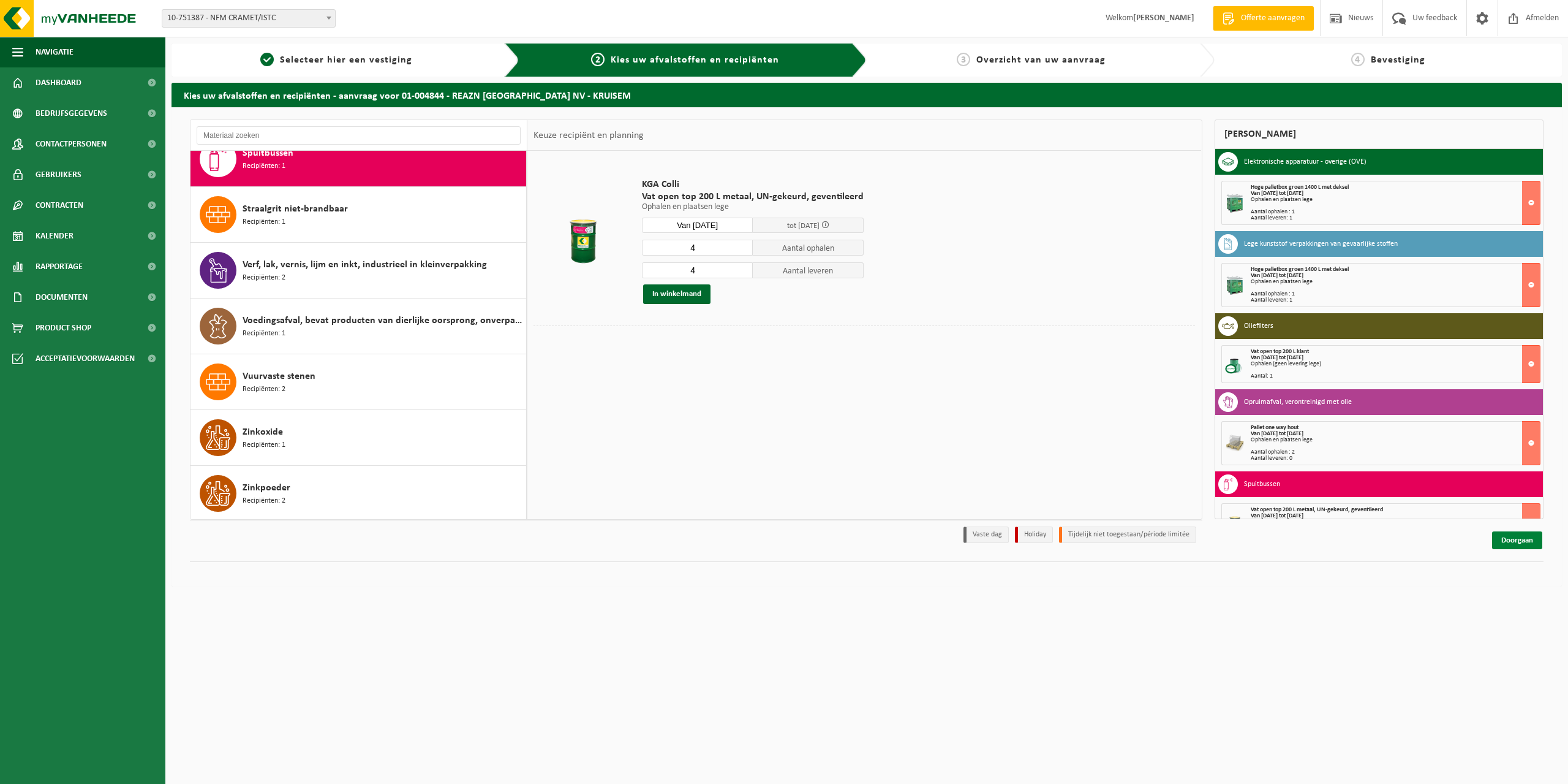
click at [1517, 541] on link "Doorgaan" at bounding box center [1517, 540] width 51 height 18
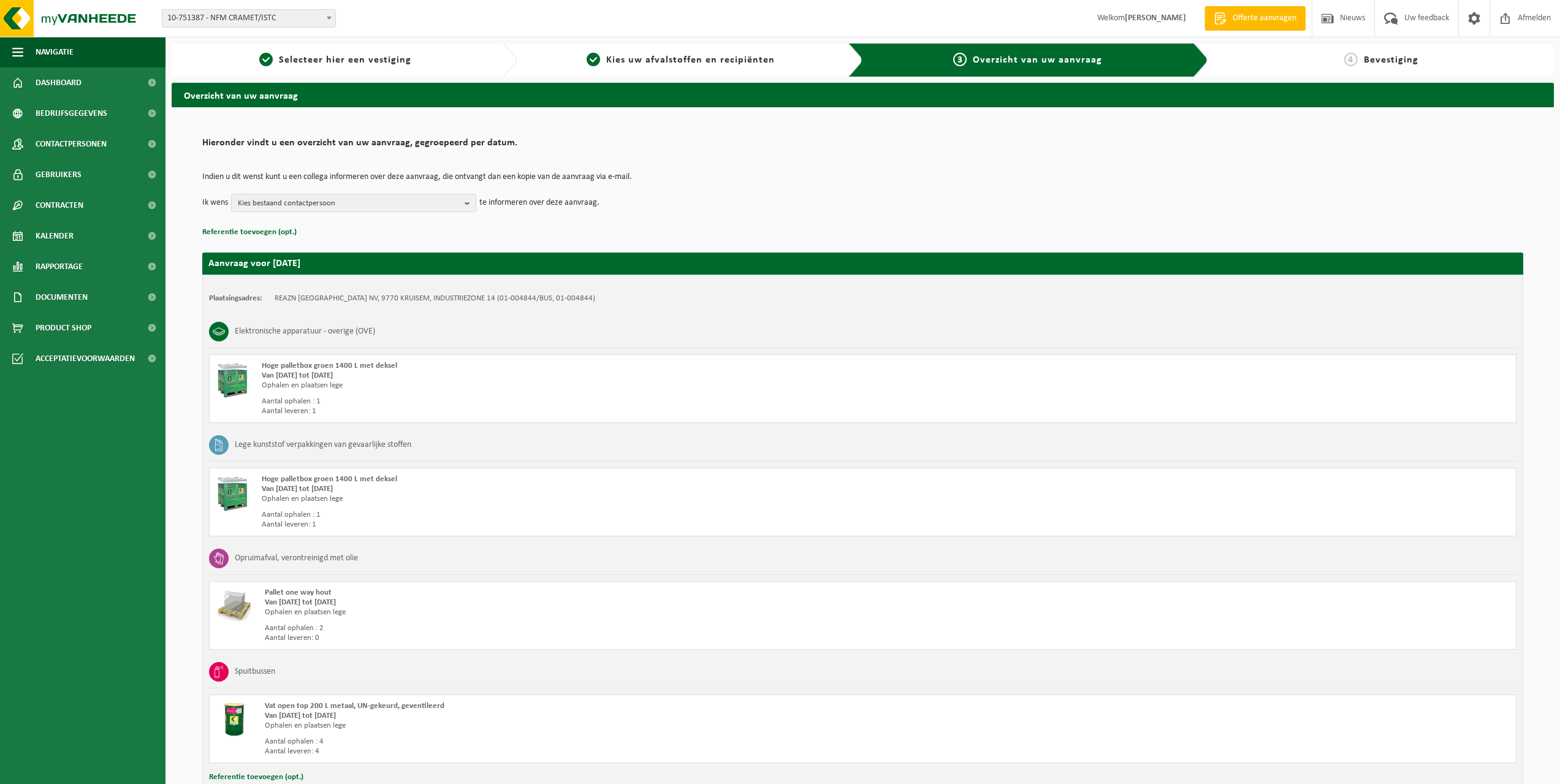
scroll to position [282, 0]
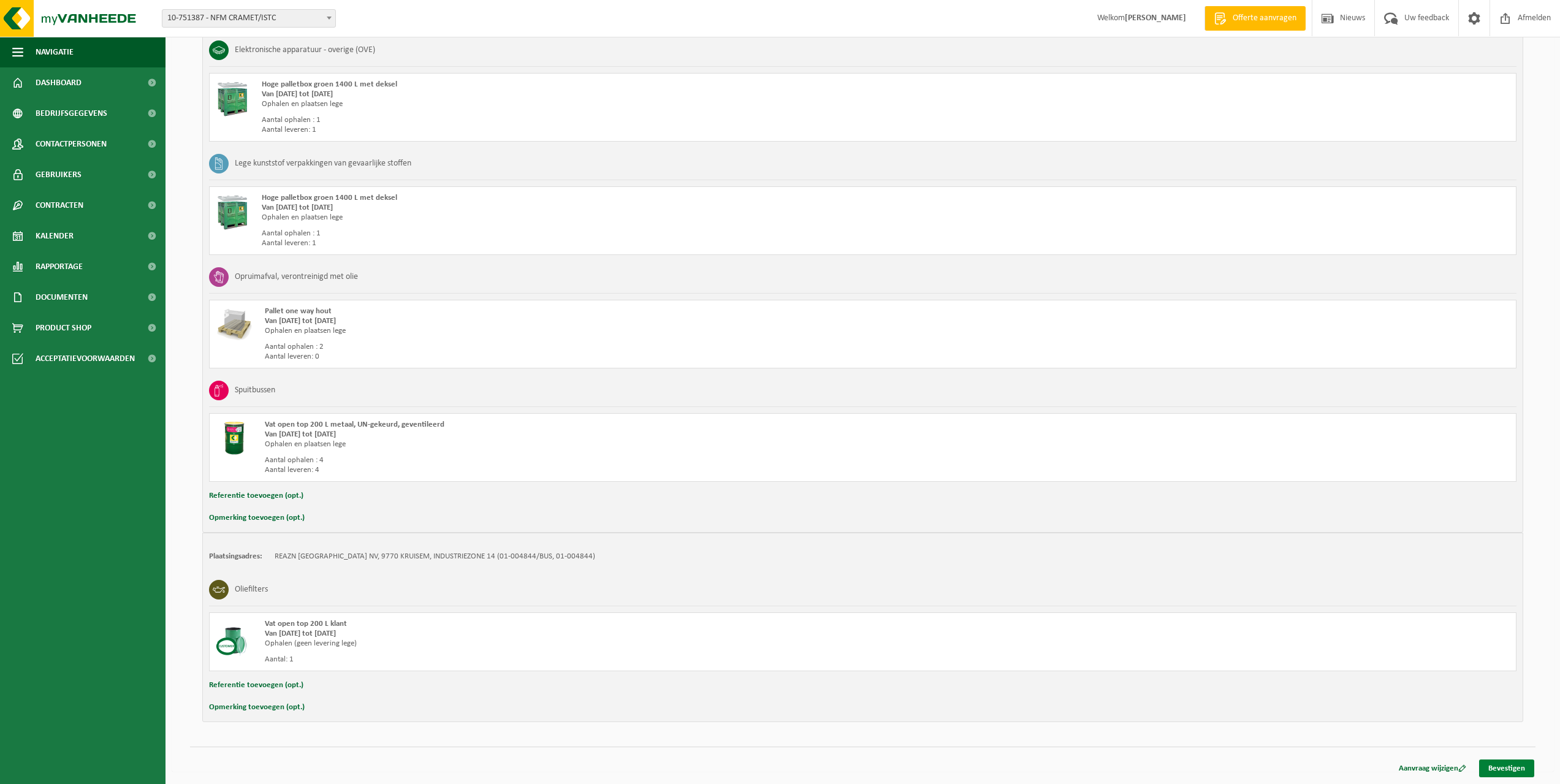
click at [1509, 771] on link "Bevestigen" at bounding box center [1506, 767] width 55 height 18
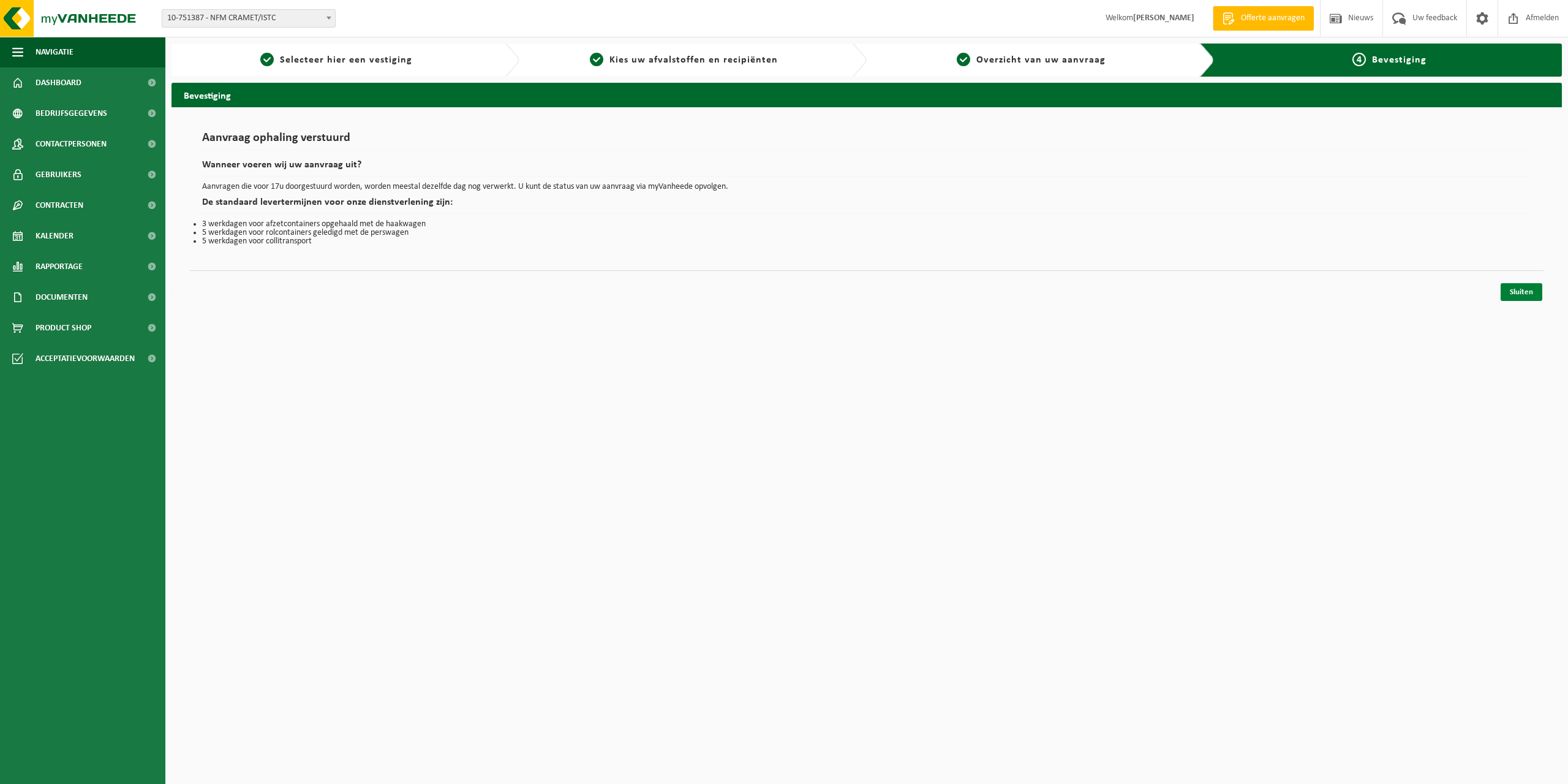
click at [1526, 297] on link "Sluiten" at bounding box center [1522, 292] width 41 height 18
